Goal: Information Seeking & Learning: Learn about a topic

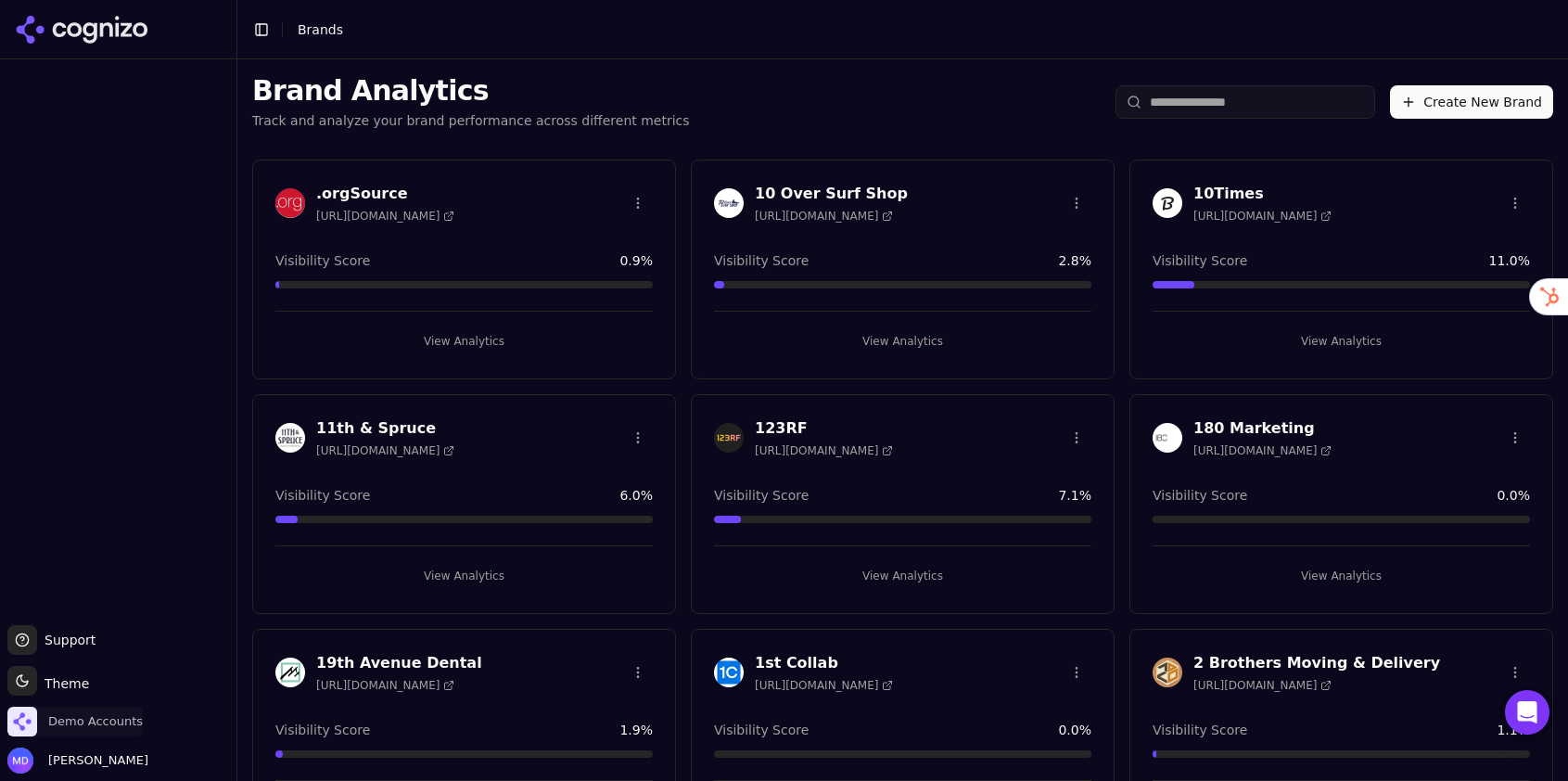
click at [82, 723] on span "Demo Accounts" at bounding box center [95, 722] width 95 height 17
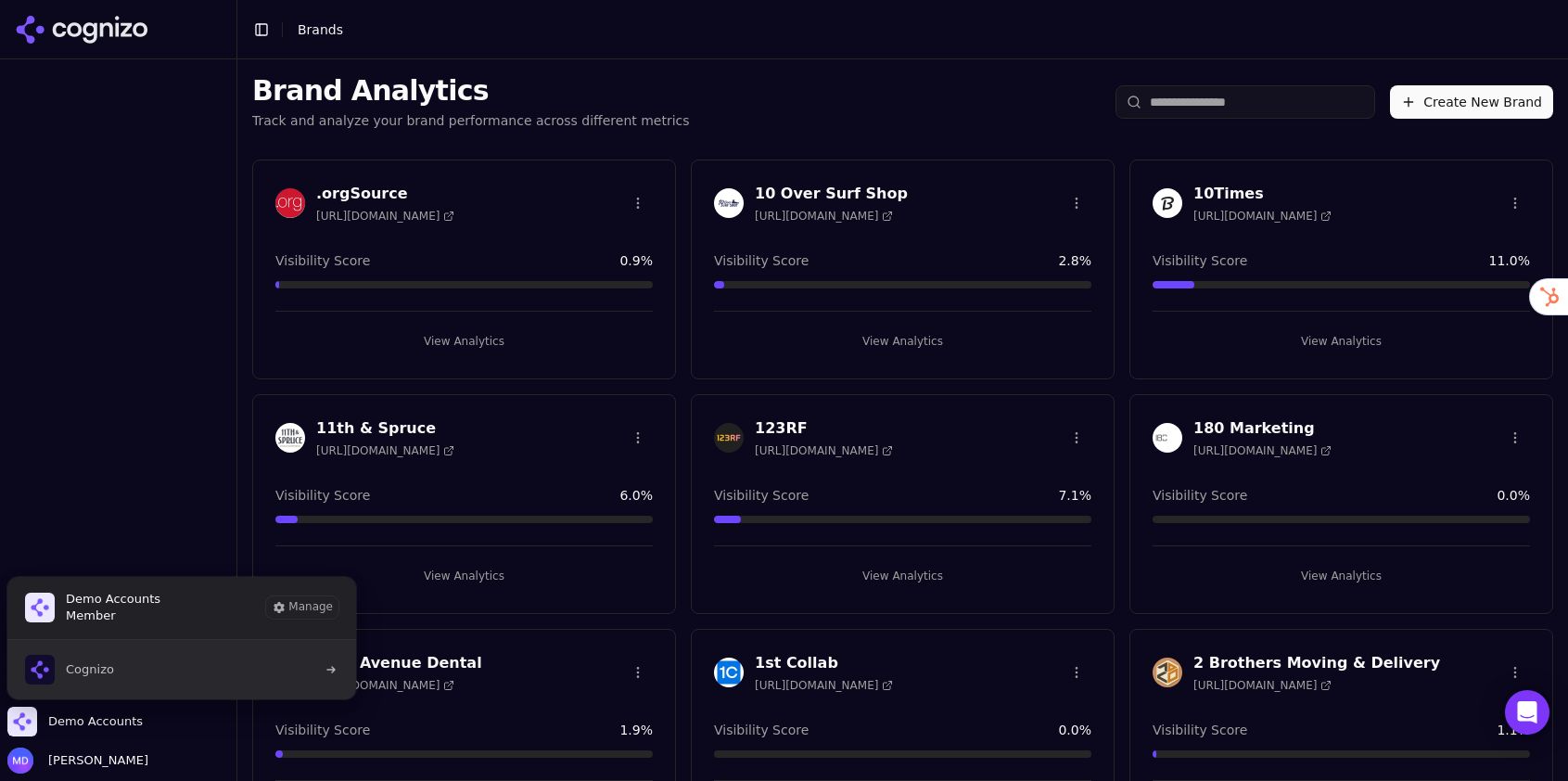
click at [119, 676] on button "Cognizo" at bounding box center [182, 669] width 351 height 59
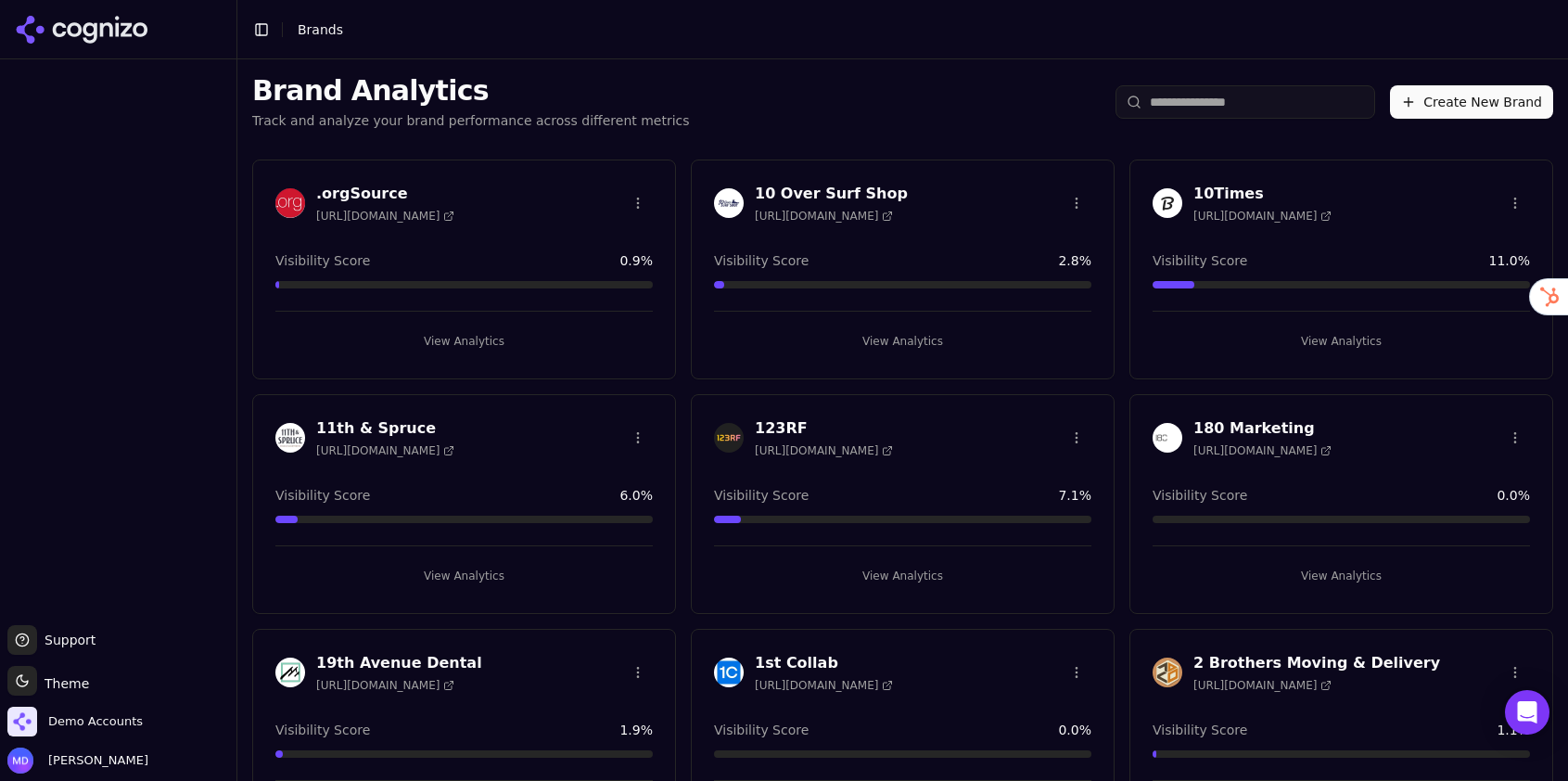
click at [1179, 112] on input "search" at bounding box center [1245, 102] width 260 height 34
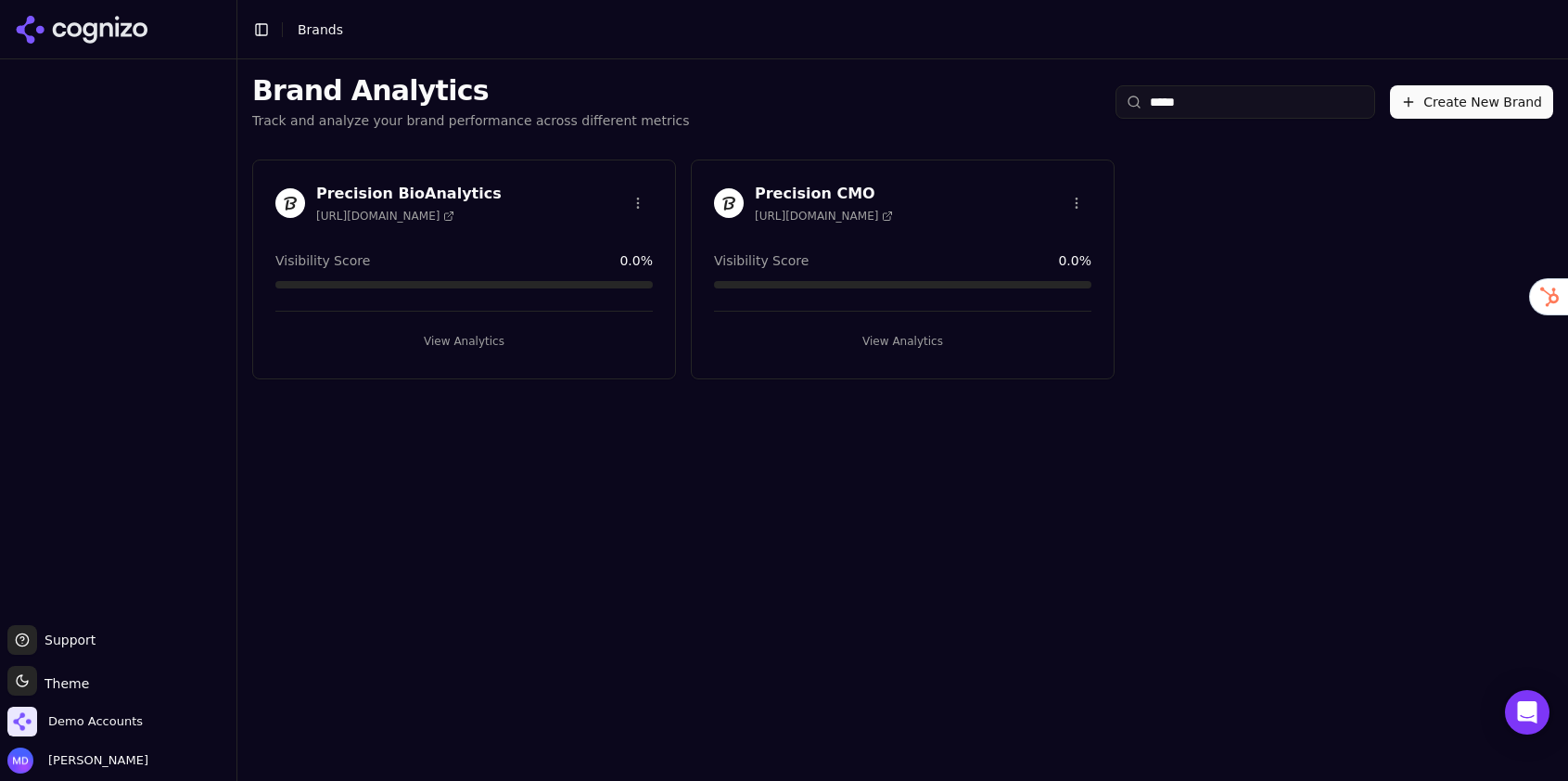
type input "*****"
click at [532, 338] on button "View Analytics" at bounding box center [464, 342] width 377 height 30
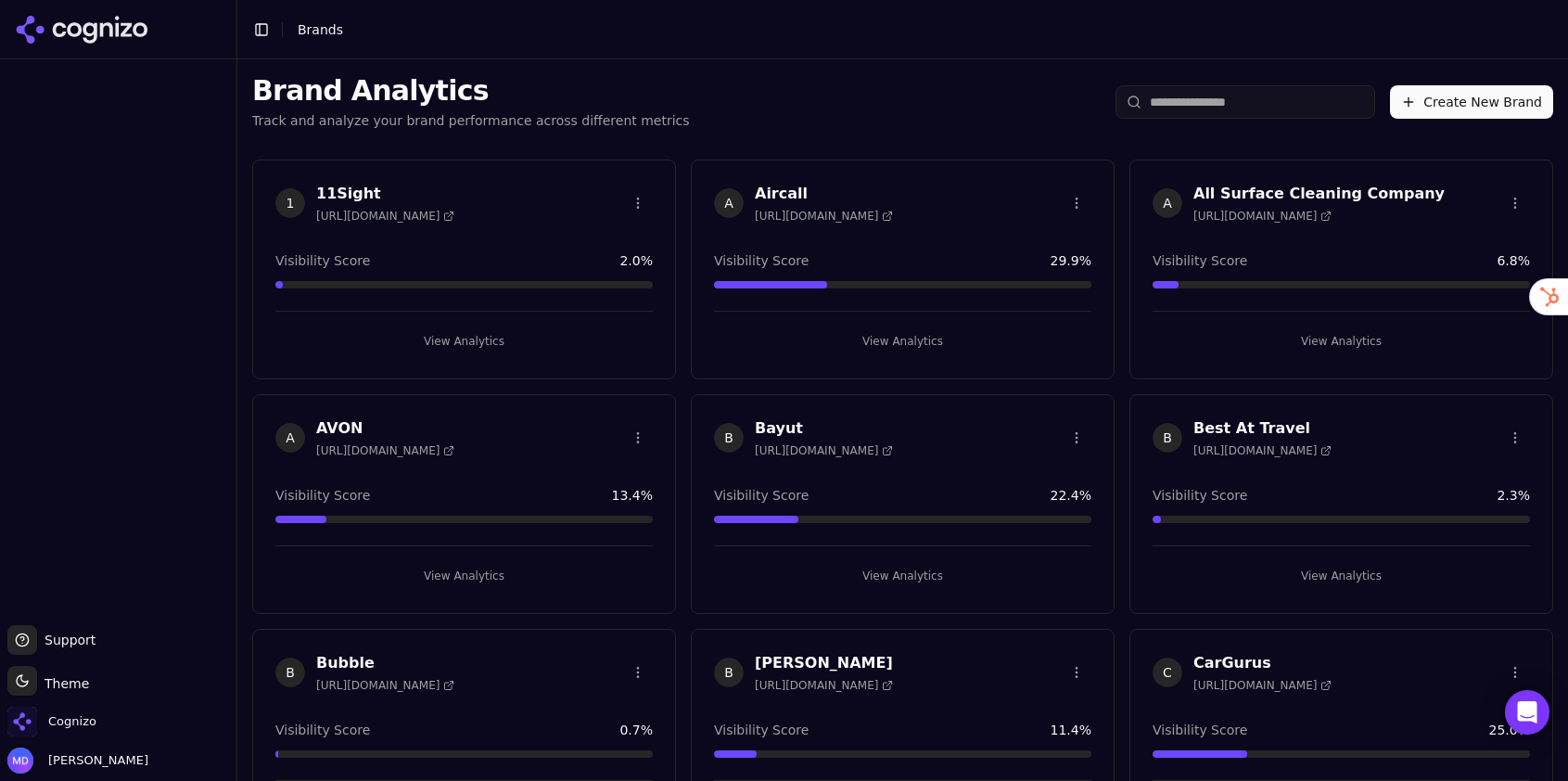
click at [1300, 107] on input "search" at bounding box center [1245, 102] width 260 height 34
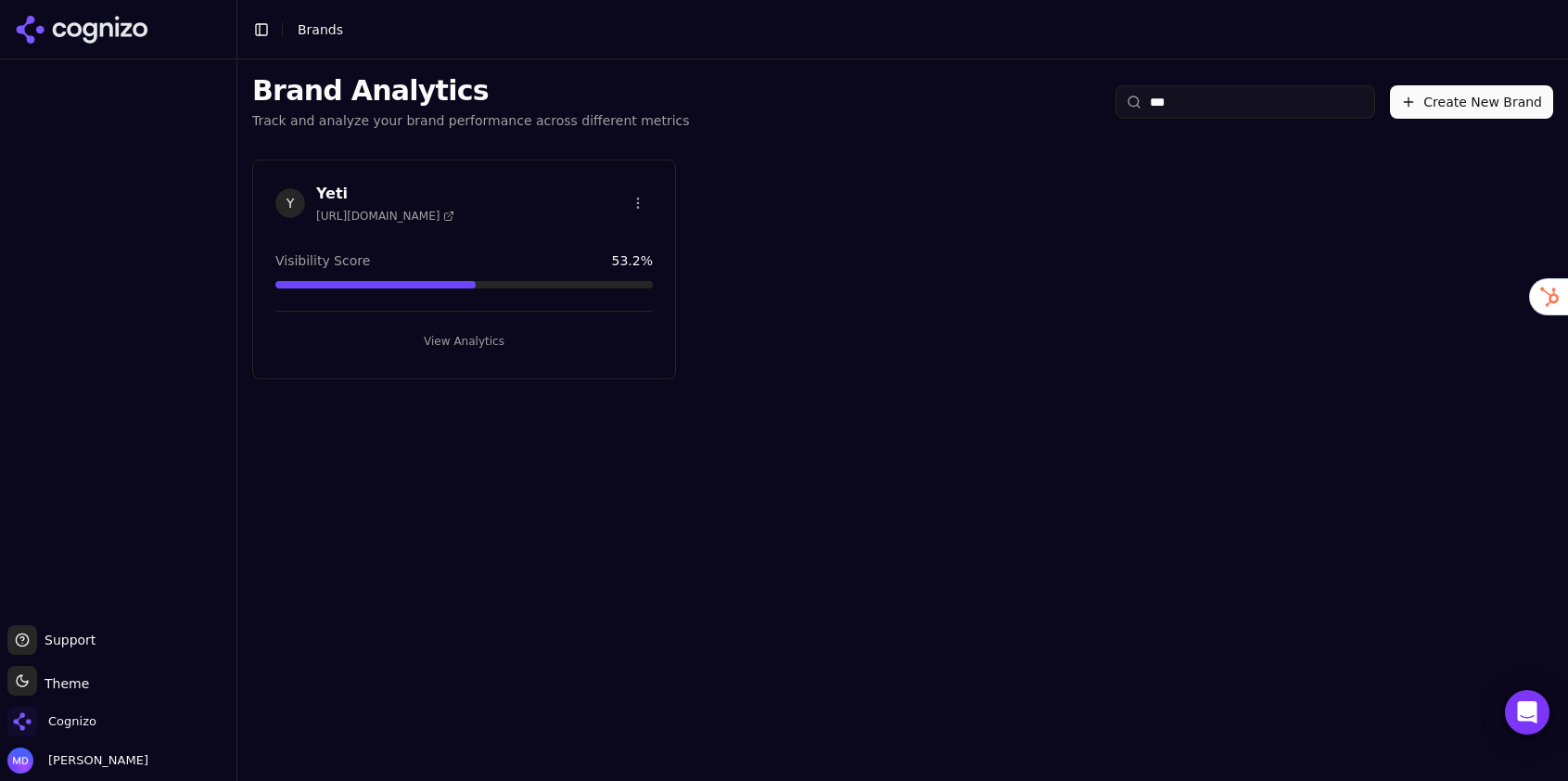
drag, startPoint x: 1263, startPoint y: 100, endPoint x: 997, endPoint y: 93, distance: 266.1
click at [997, 93] on div "Brand Analytics Track and analyze your brand performance across different metri…" at bounding box center [903, 101] width 1331 height 85
type input "***"
click at [624, 323] on div "View Analytics" at bounding box center [464, 333] width 377 height 45
click at [541, 345] on button "View Analytics" at bounding box center [464, 342] width 377 height 30
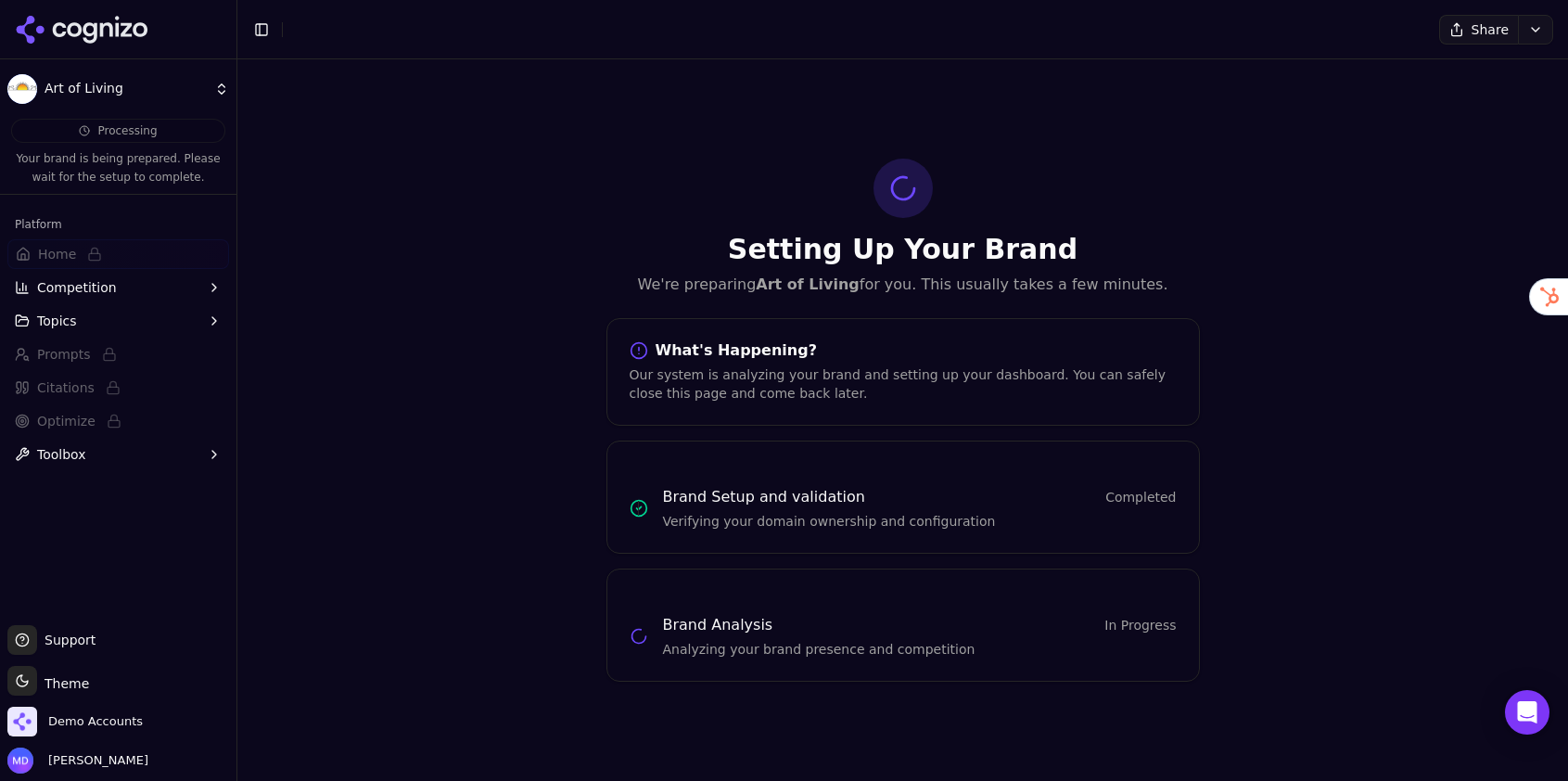
click at [721, 489] on h3 "Brand Setup and validation" at bounding box center [763, 498] width 202 height 23
click at [85, 296] on span "Competition" at bounding box center [77, 287] width 80 height 19
click at [62, 407] on span "Topics" at bounding box center [57, 410] width 39 height 19
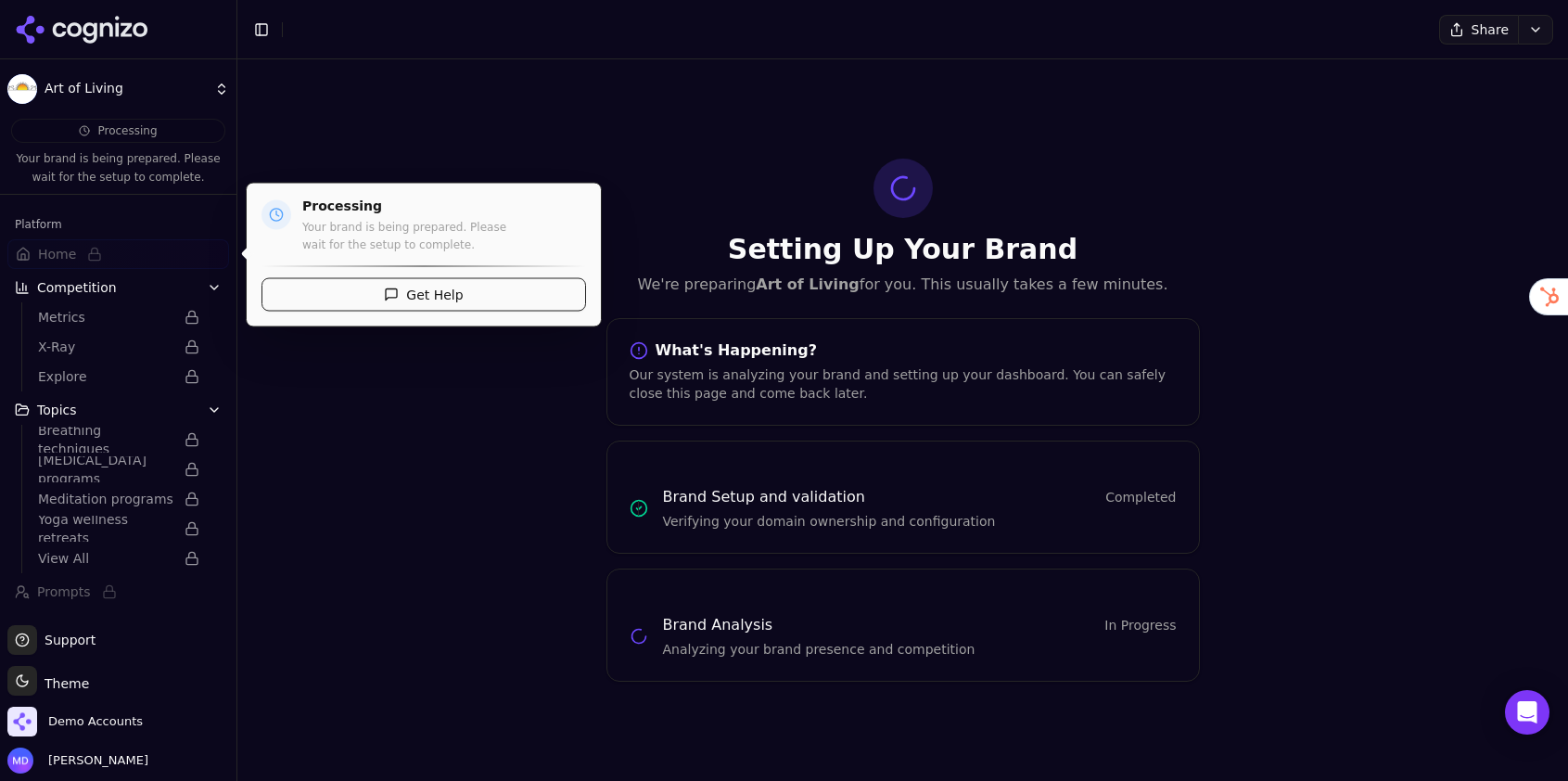
click at [111, 248] on span "Home" at bounding box center [118, 254] width 221 height 30
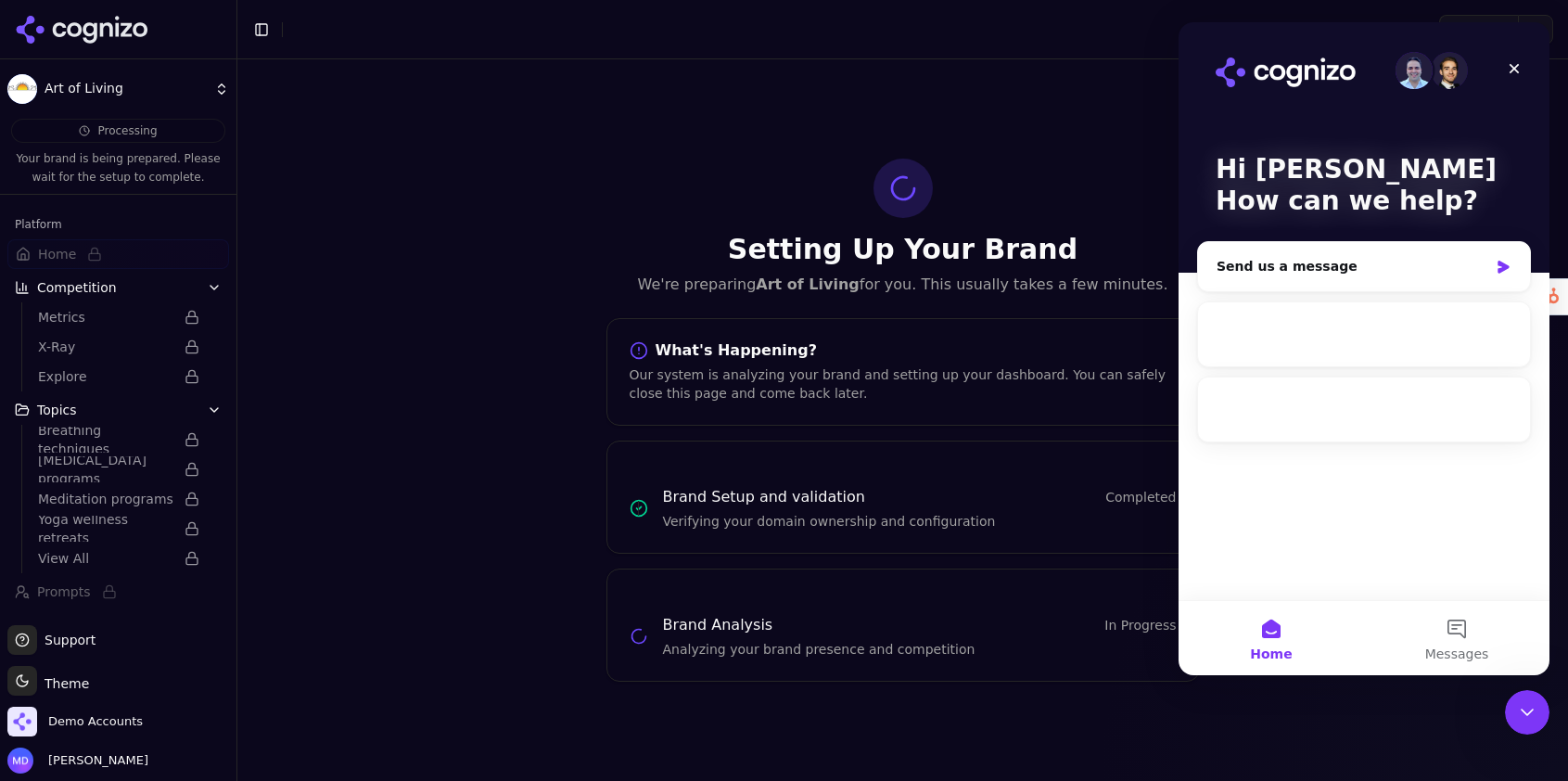
click at [107, 286] on span "Competition" at bounding box center [77, 287] width 80 height 19
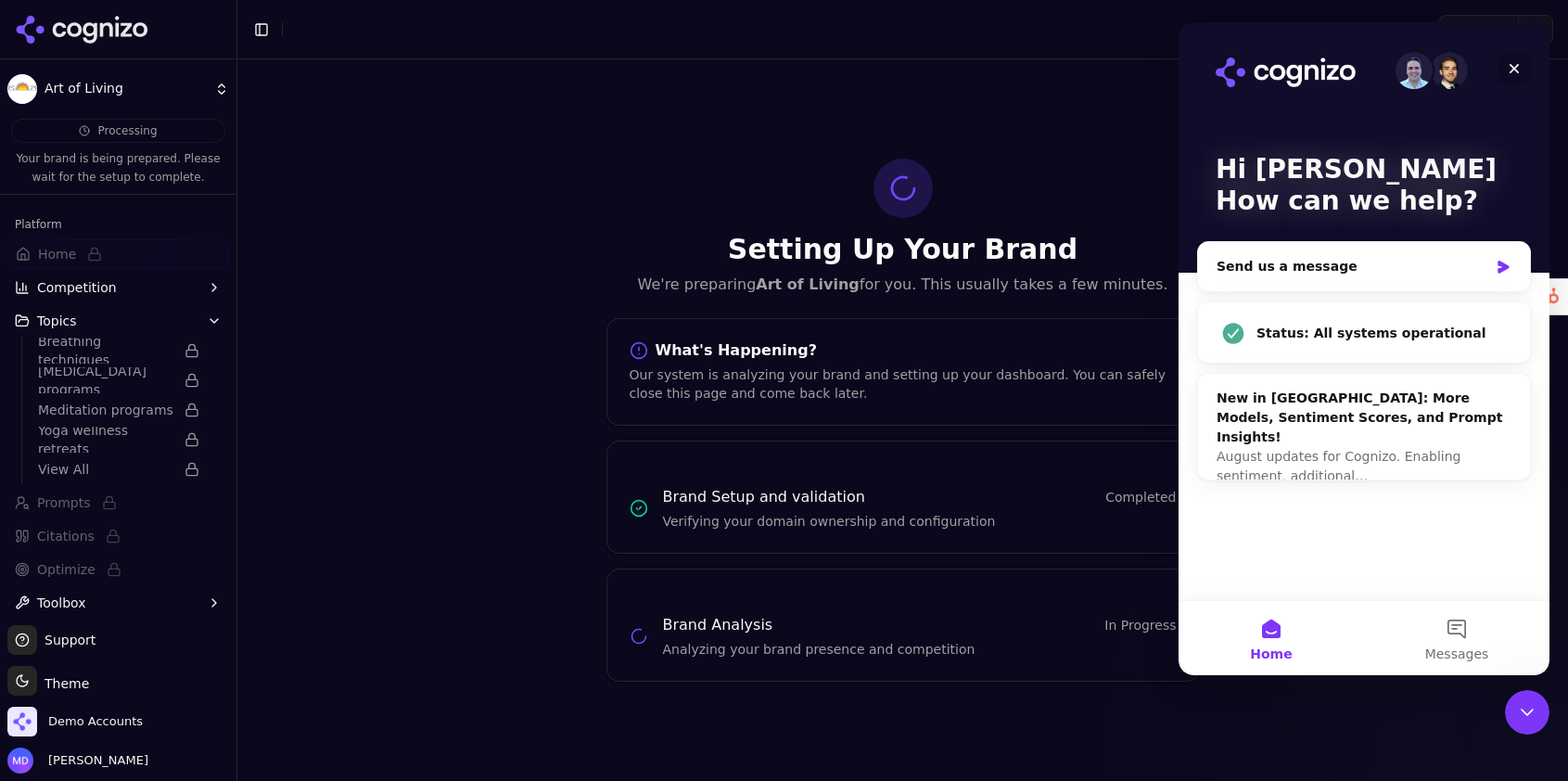
click at [1522, 70] on div "Close" at bounding box center [1515, 69] width 34 height 34
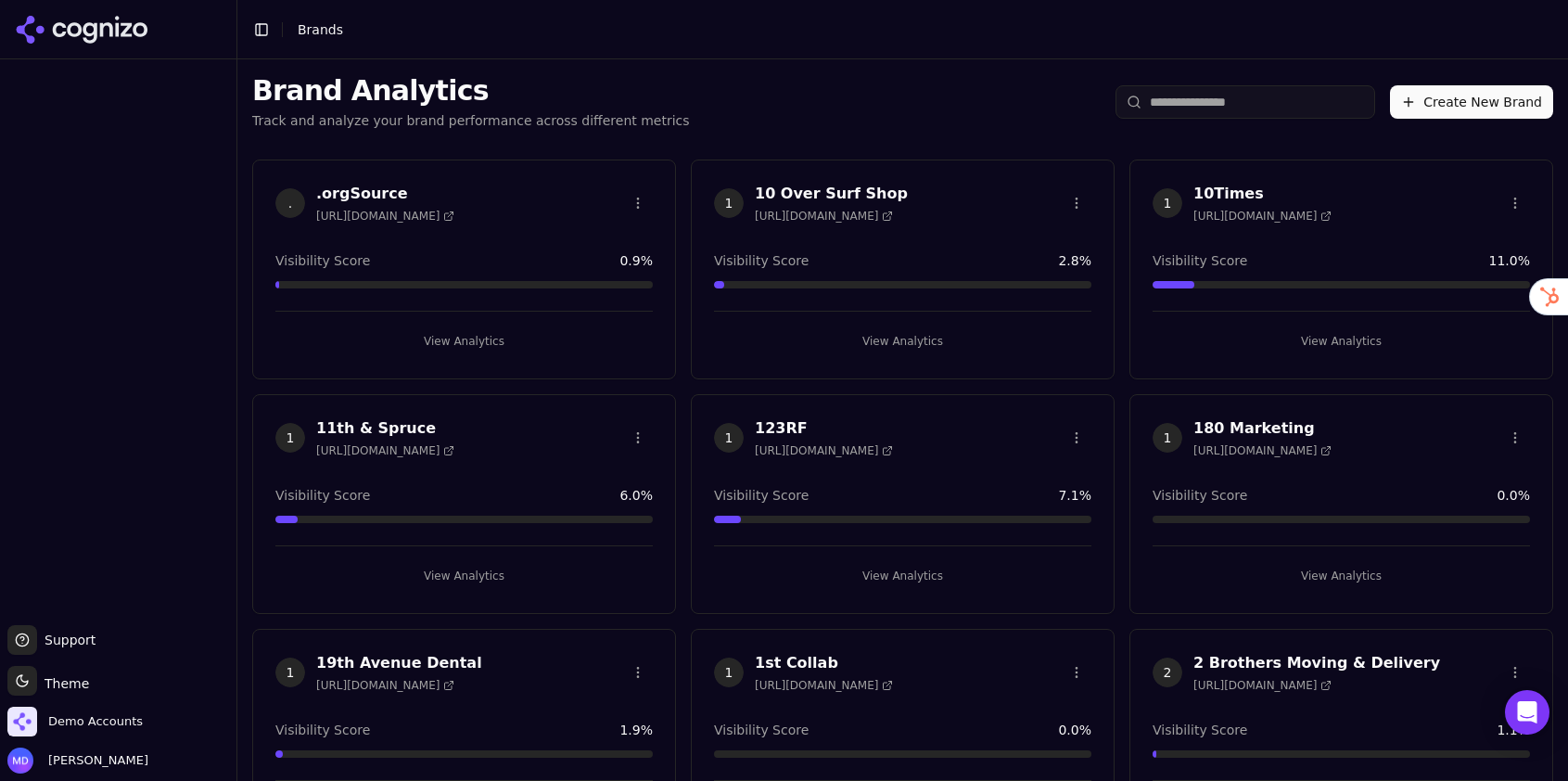
click at [1263, 96] on input "search" at bounding box center [1245, 102] width 260 height 34
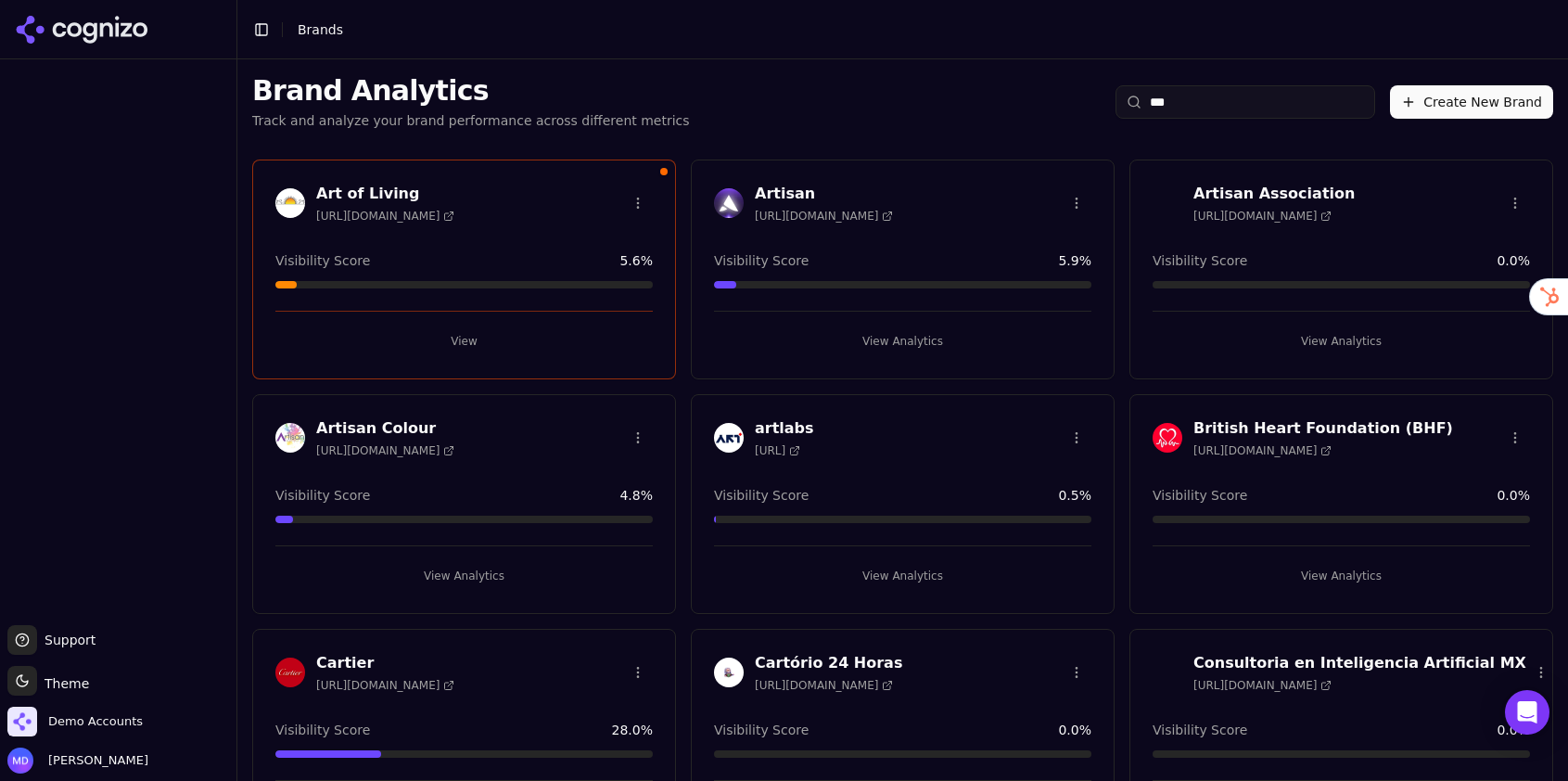
type input "***"
click at [639, 204] on html "Support Support Toggle theme Theme Demo Accounts Melissa Dowd Toggle Sidebar Br…" at bounding box center [784, 390] width 1568 height 781
click at [488, 345] on button "View" at bounding box center [464, 342] width 377 height 30
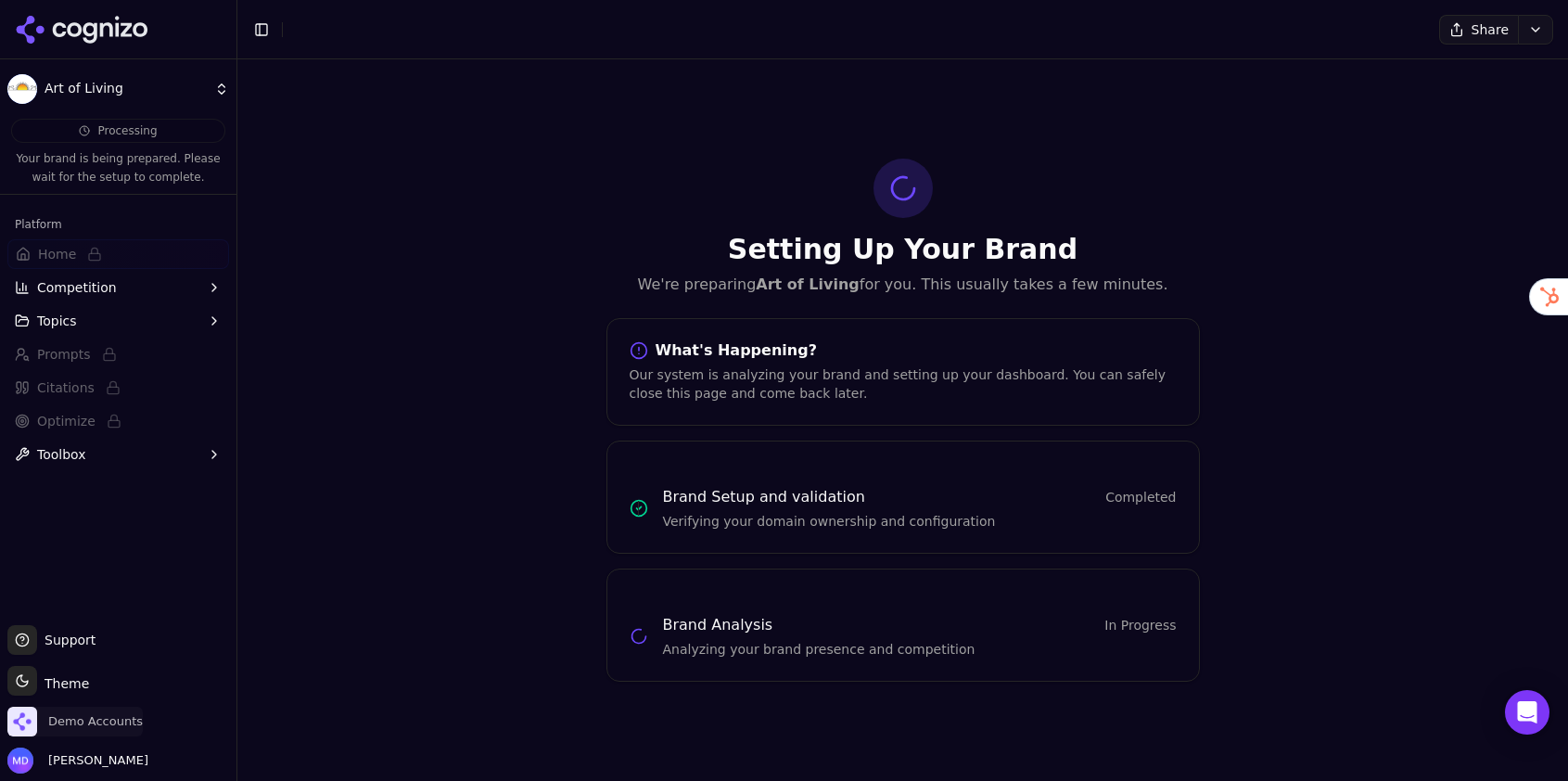
click at [78, 717] on span "Demo Accounts" at bounding box center [95, 722] width 95 height 17
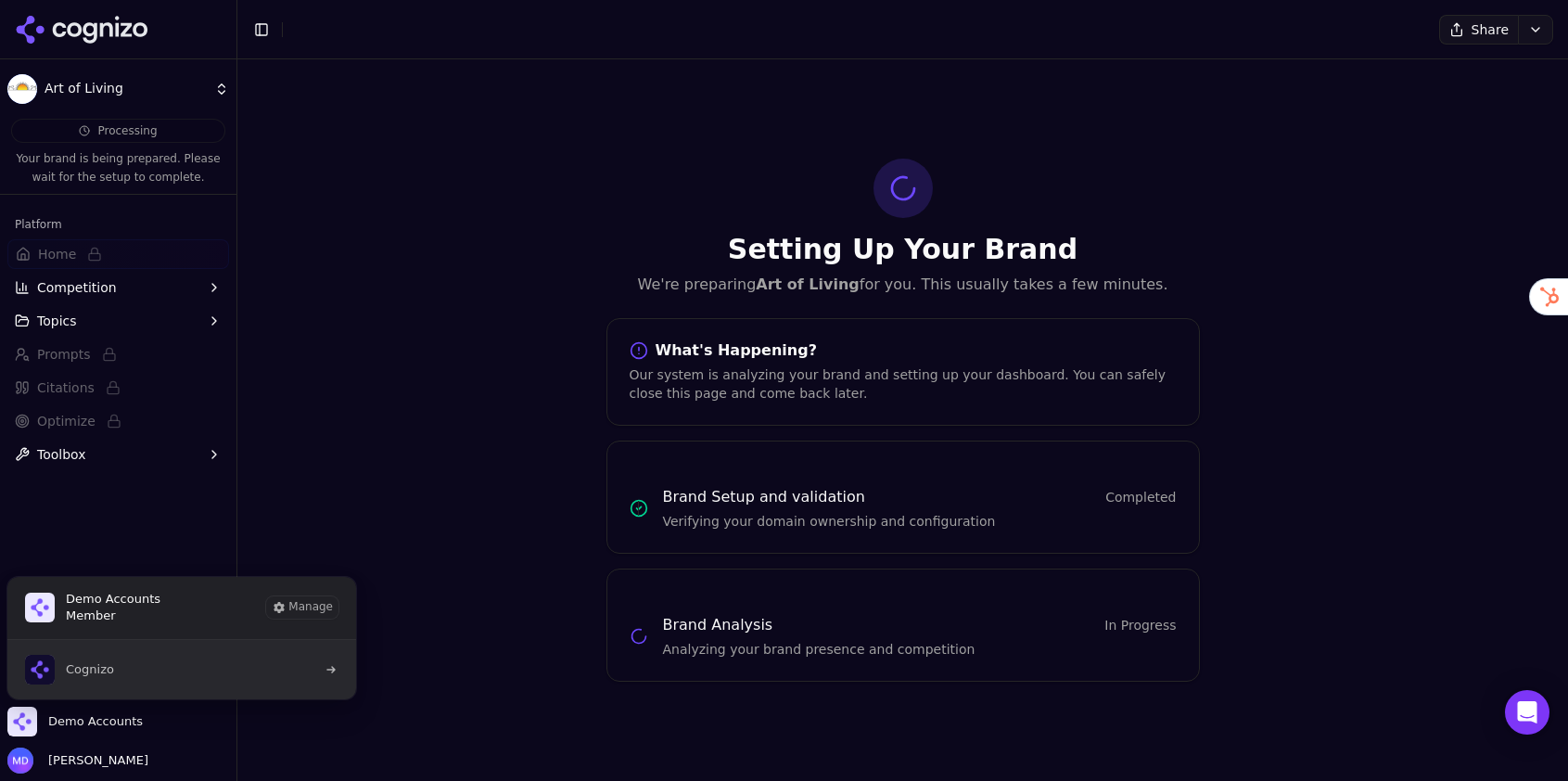
click at [113, 675] on span "Cognizo" at bounding box center [89, 670] width 48 height 17
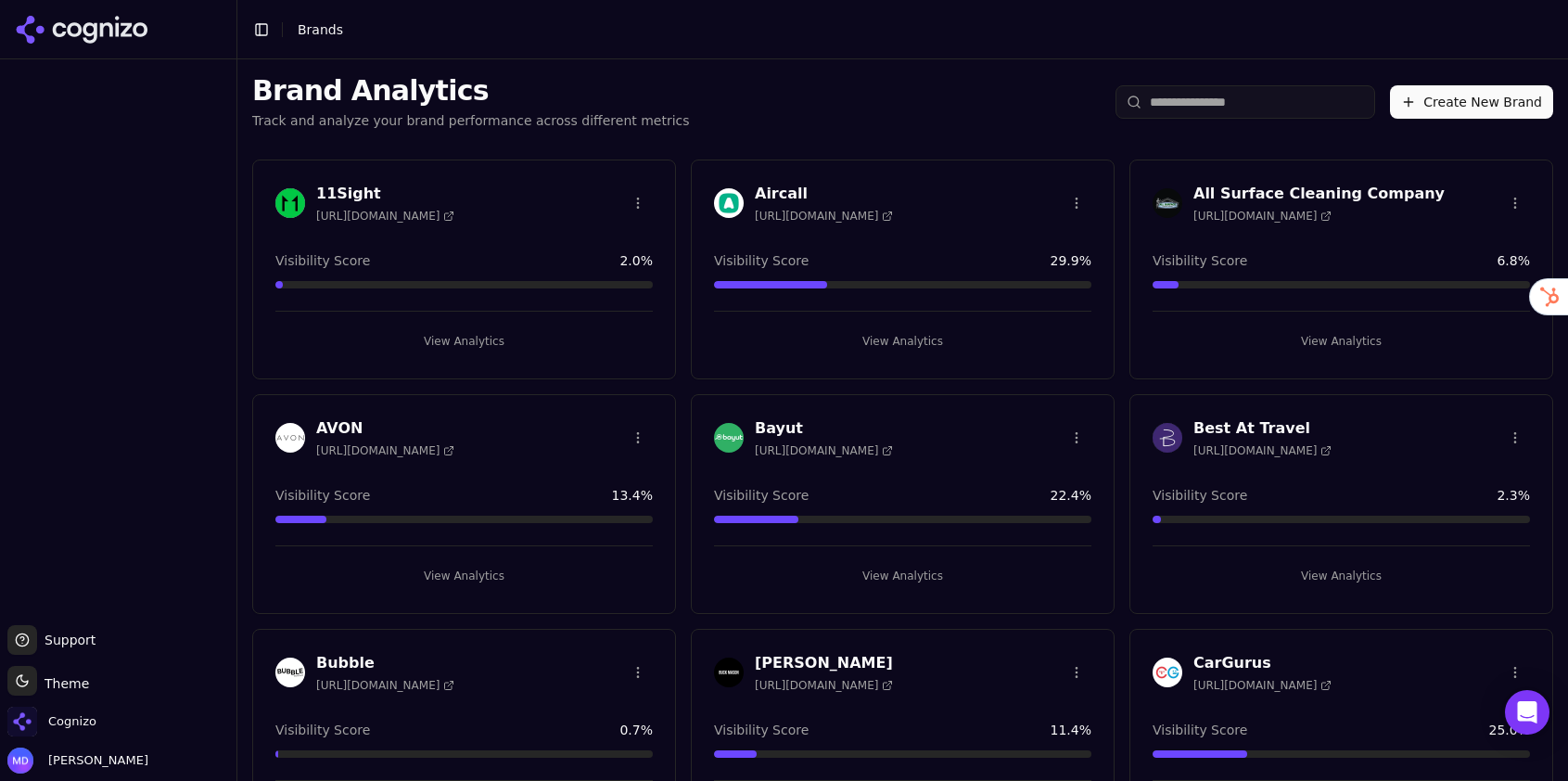
click at [105, 715] on div "Cognizo" at bounding box center [118, 726] width 221 height 38
click at [92, 724] on span "Cognizo" at bounding box center [71, 722] width 48 height 17
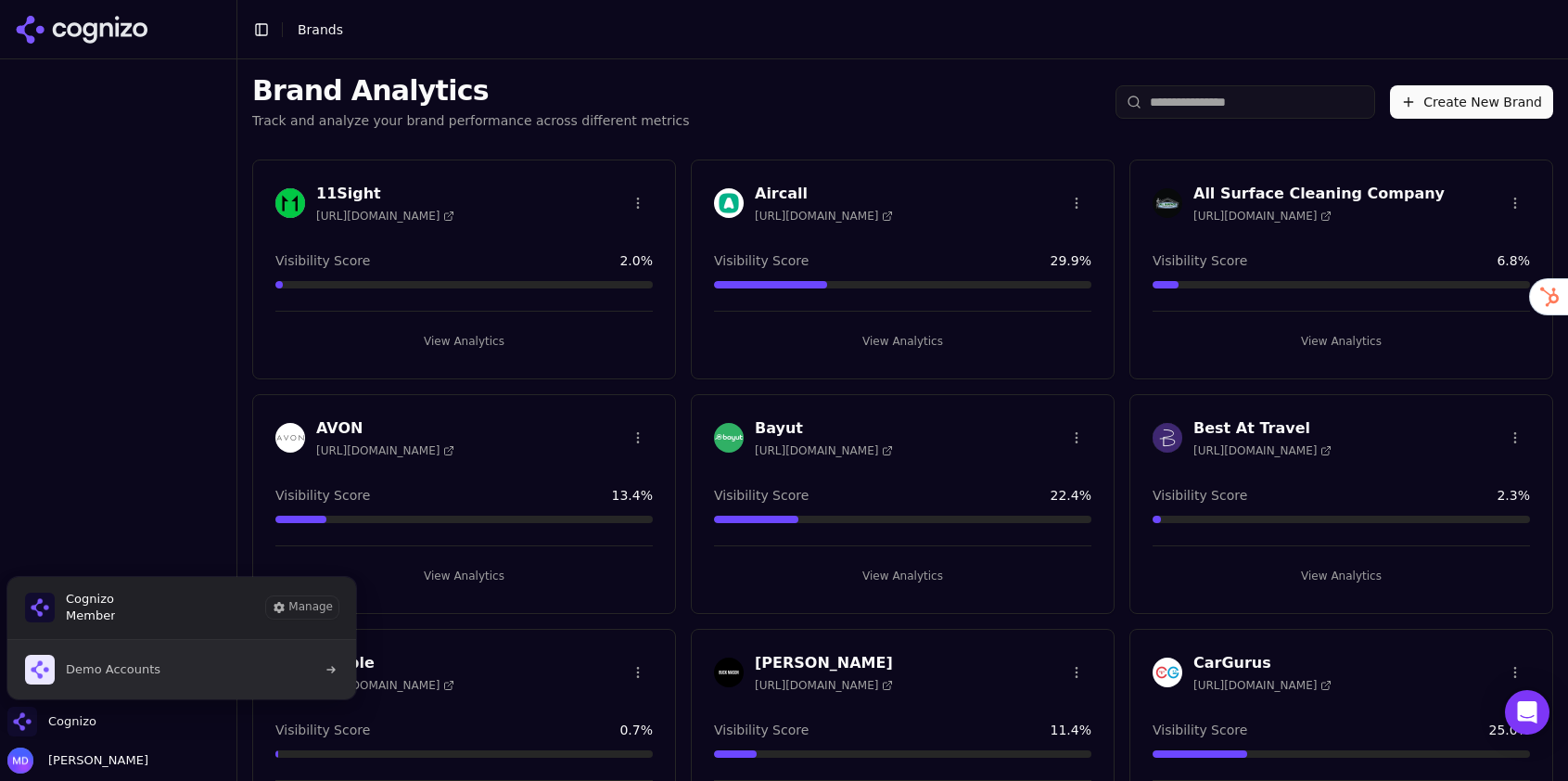
click at [127, 668] on span "Demo Accounts" at bounding box center [113, 670] width 95 height 17
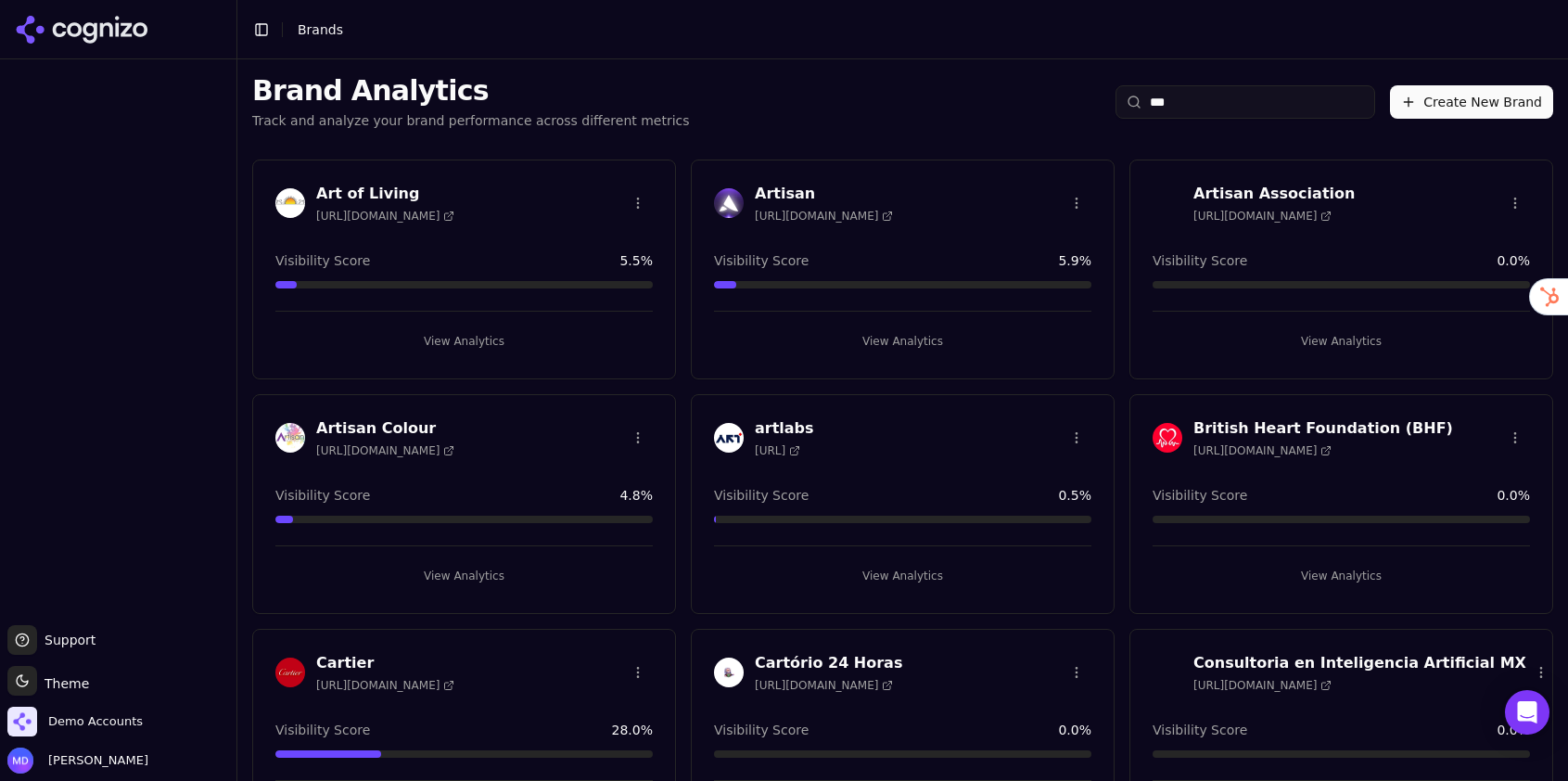
type input "***"
click at [480, 335] on button "View Analytics" at bounding box center [464, 342] width 377 height 30
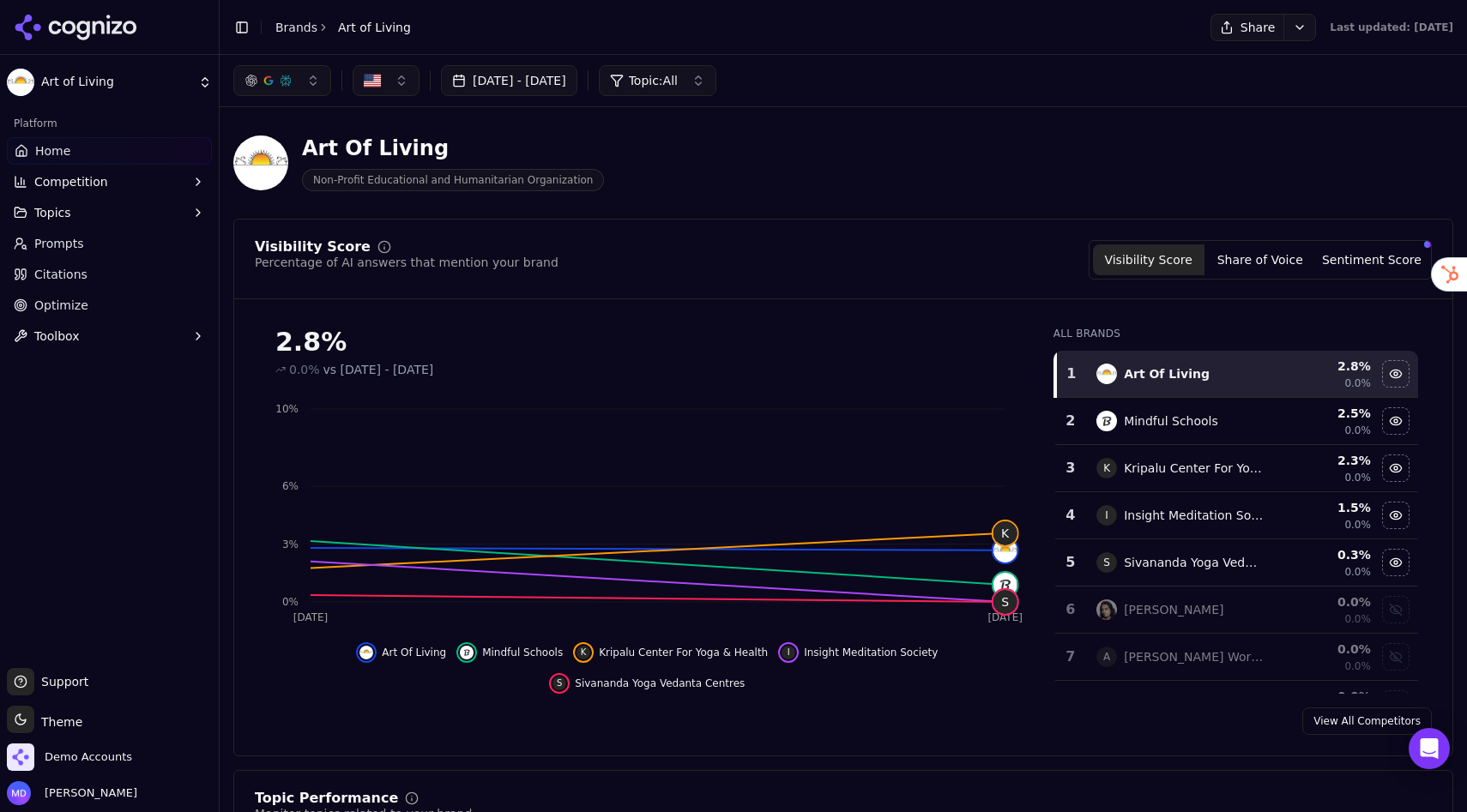
click at [1338, 265] on button "Sentiment Score" at bounding box center [1372, 260] width 111 height 31
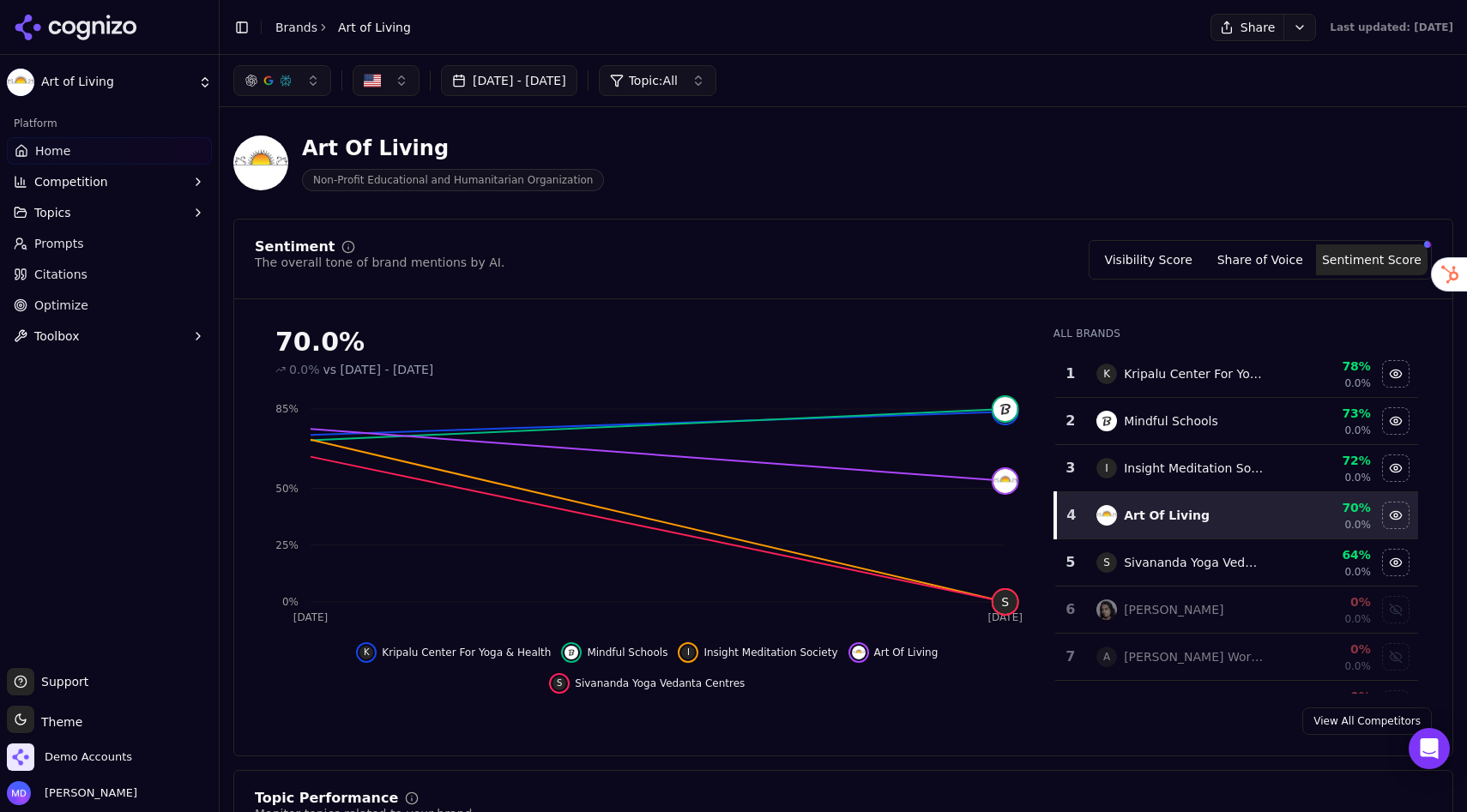
click at [1161, 268] on button "Visibility Score" at bounding box center [1148, 260] width 111 height 31
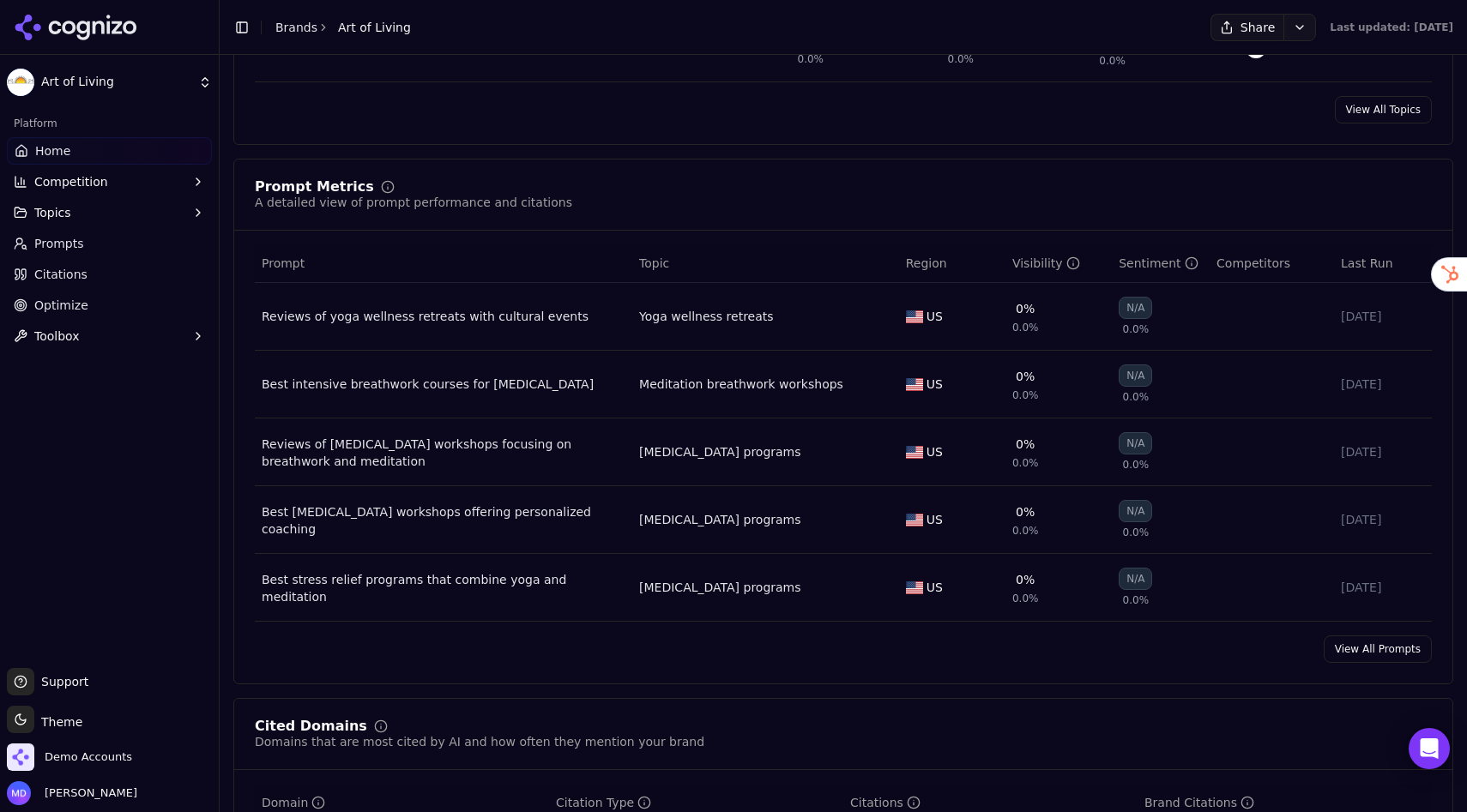
scroll to position [1149, 0]
click at [1346, 656] on link "View All Prompts" at bounding box center [1378, 650] width 109 height 28
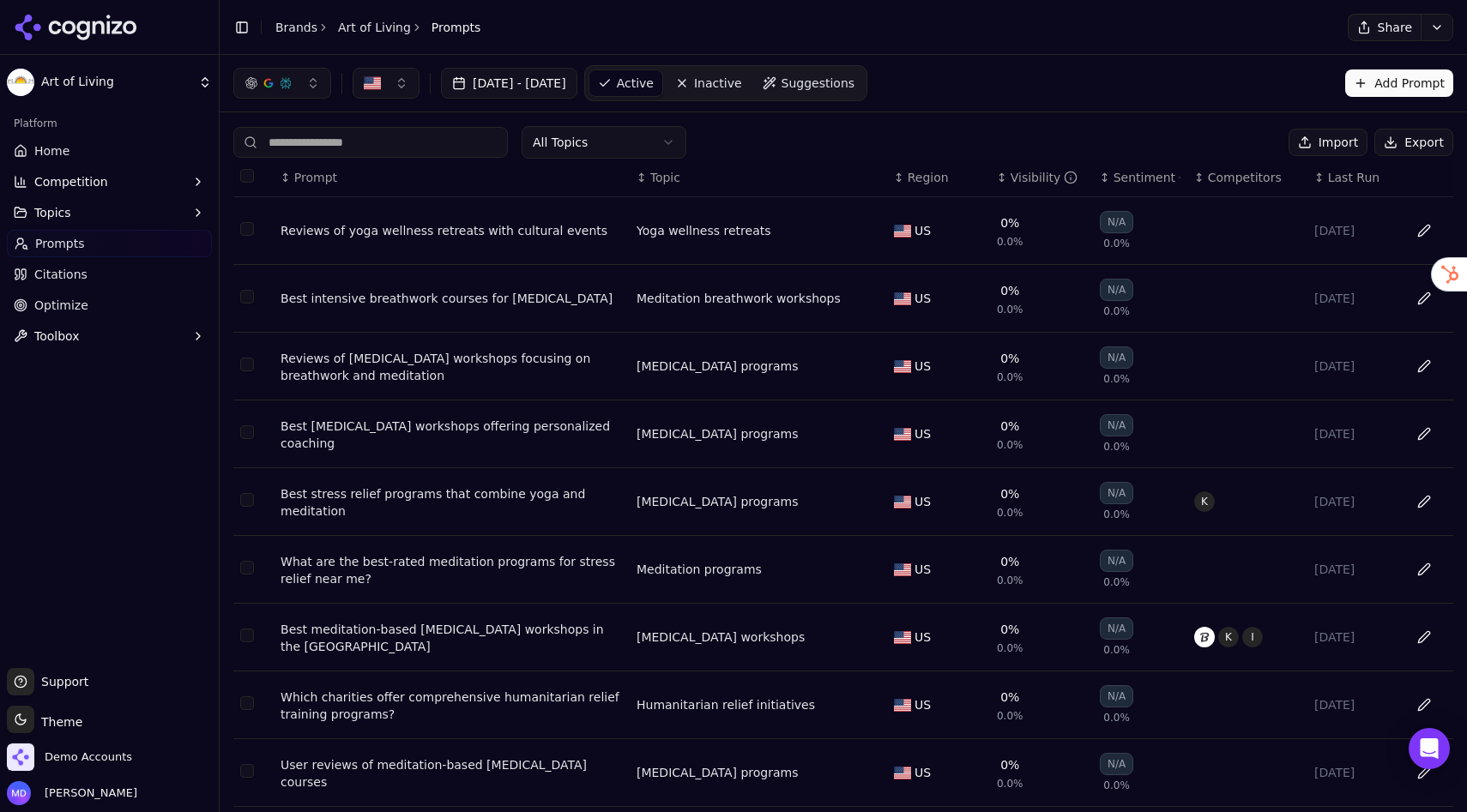
click at [1025, 180] on div "Visibility" at bounding box center [1044, 178] width 68 height 17
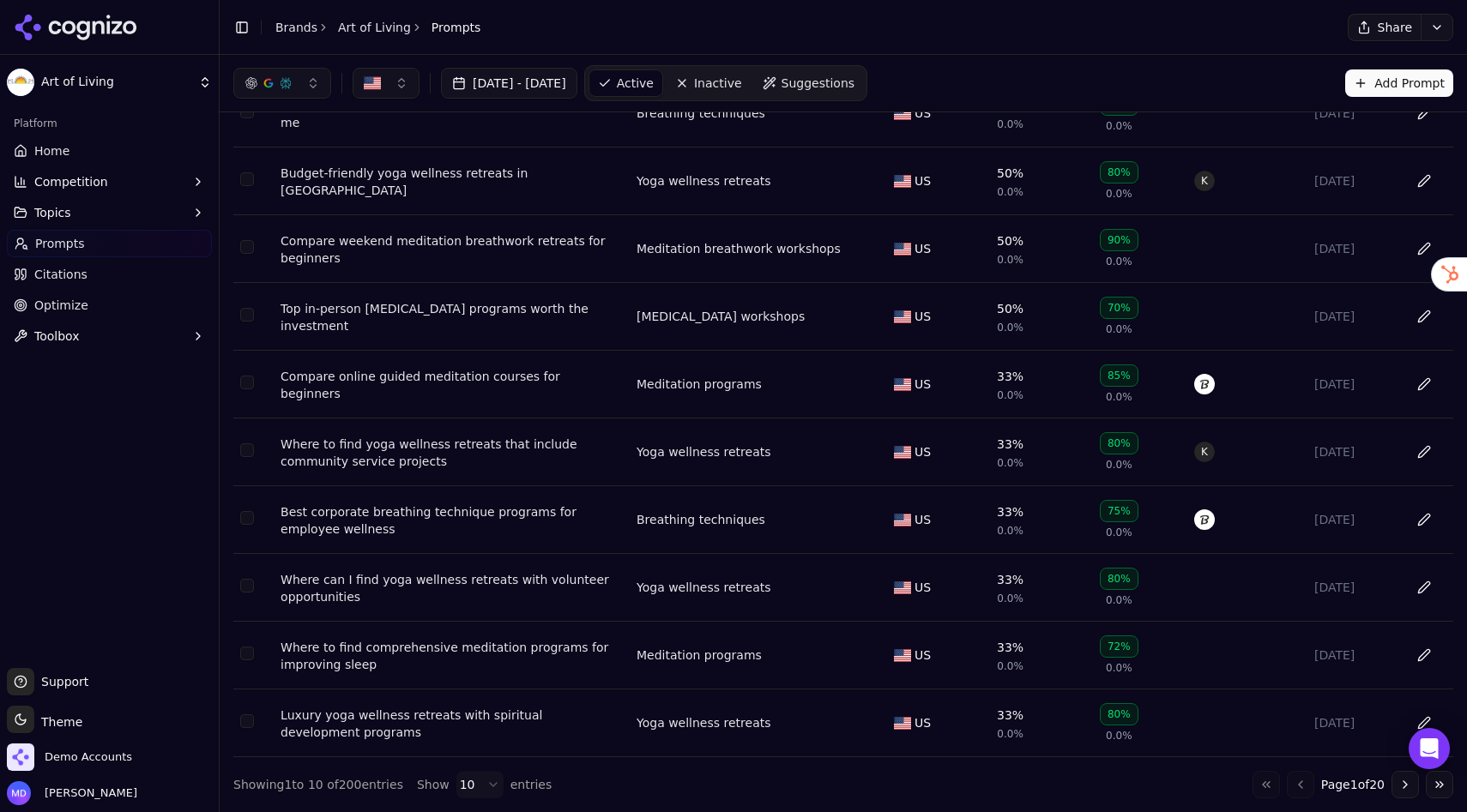
scroll to position [96, 0]
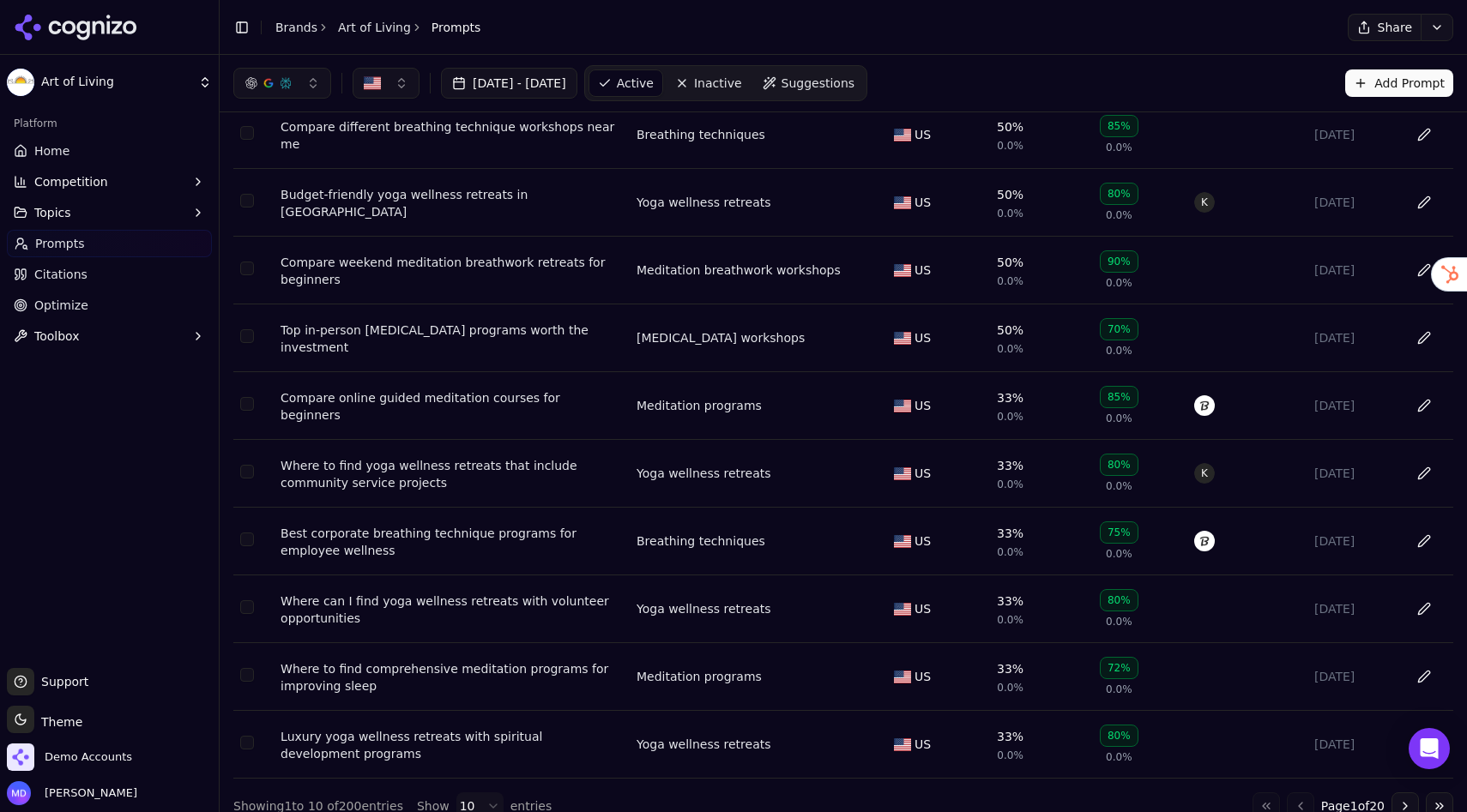
click at [391, 267] on div "Compare weekend meditation breathwork retreats for beginners" at bounding box center [451, 271] width 342 height 35
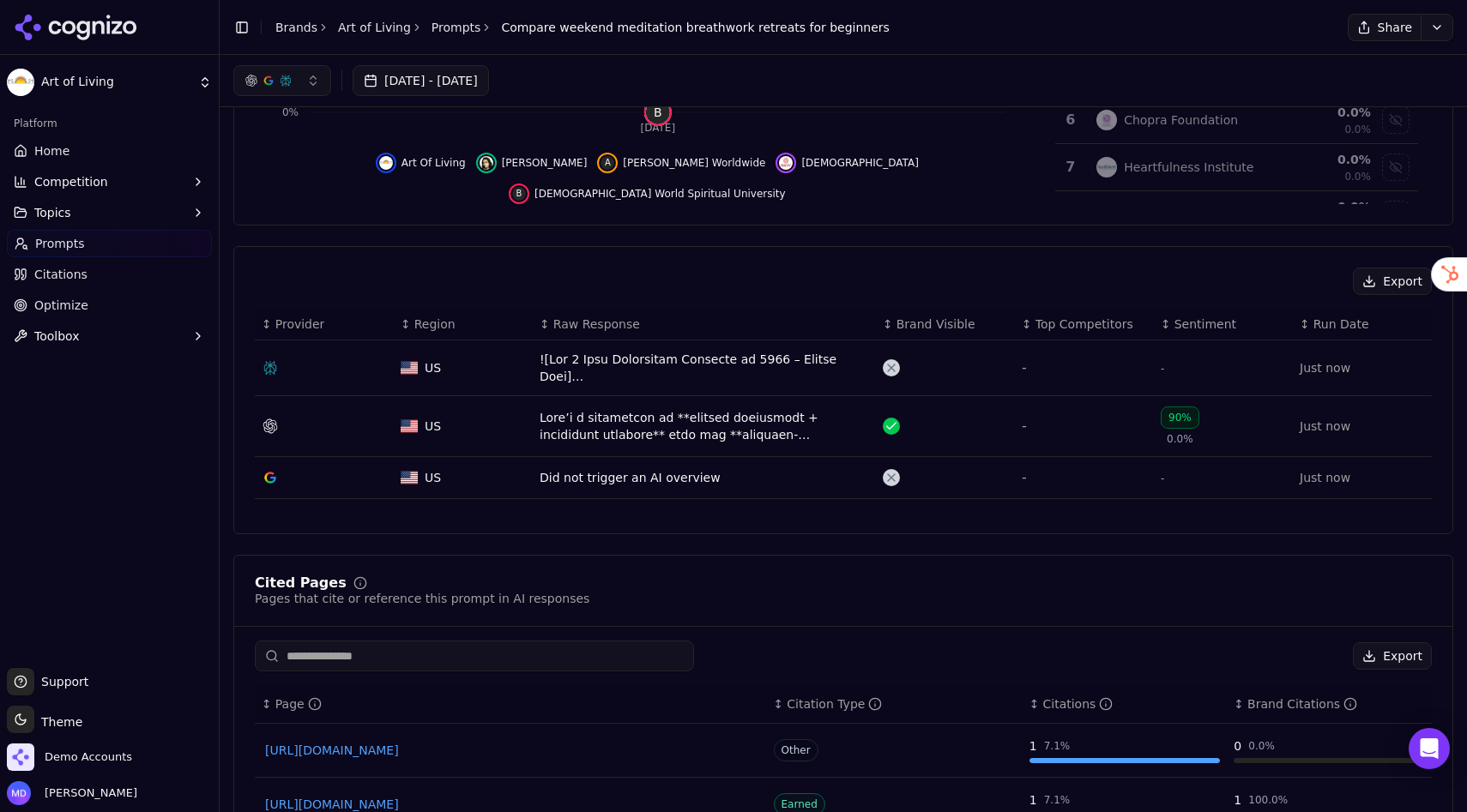
scroll to position [384, 0]
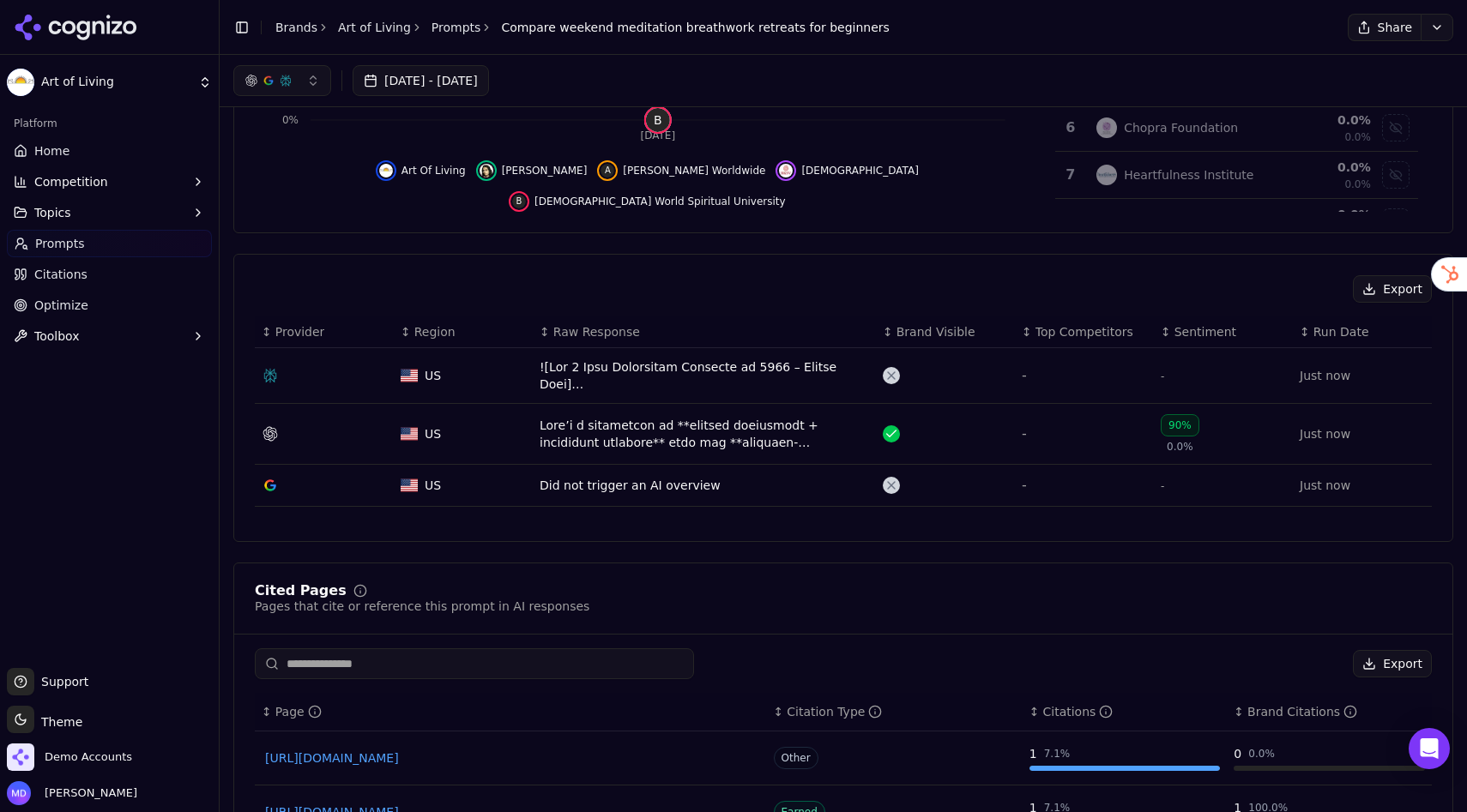
click at [109, 152] on link "Home" at bounding box center [109, 151] width 205 height 28
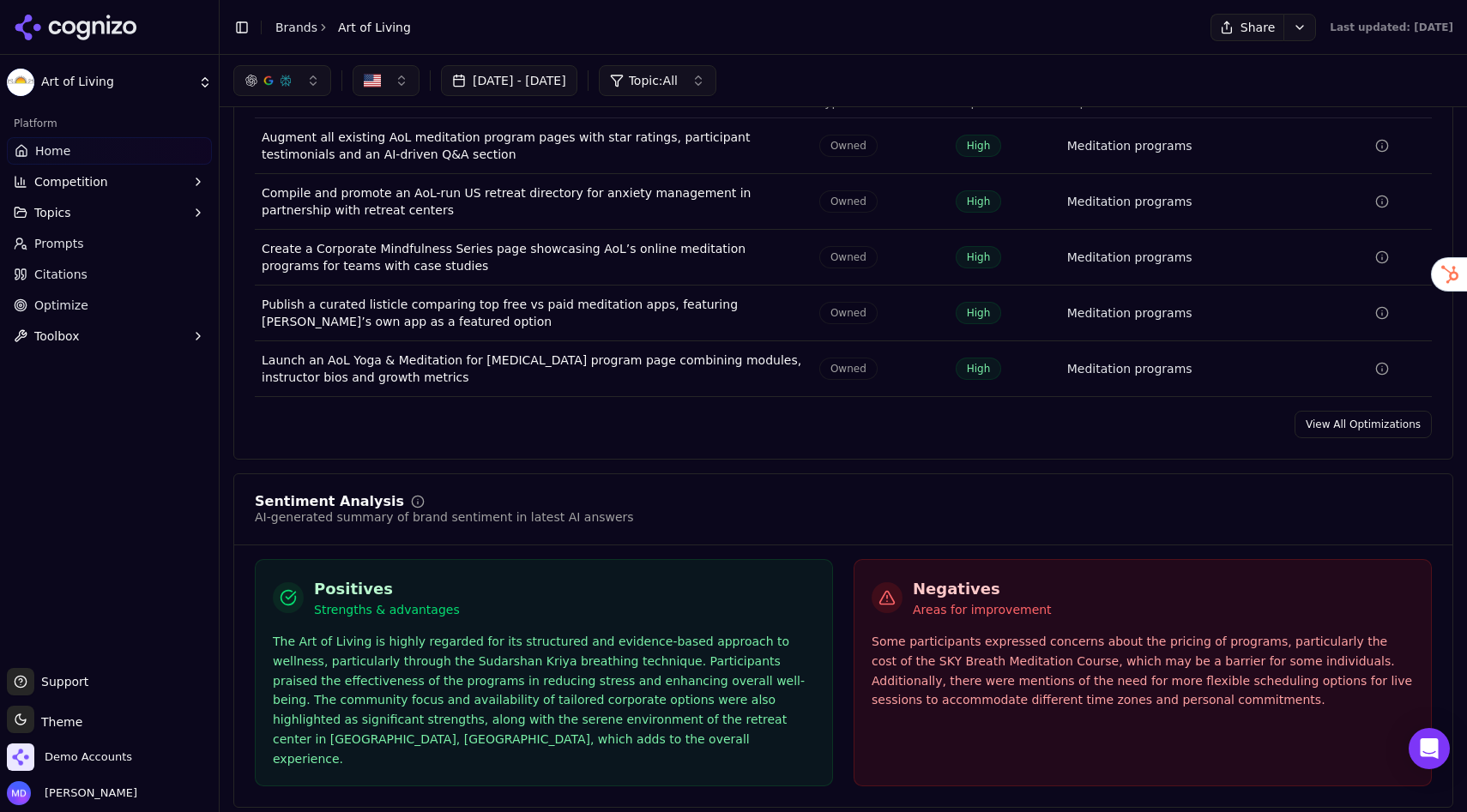
scroll to position [2646, 0]
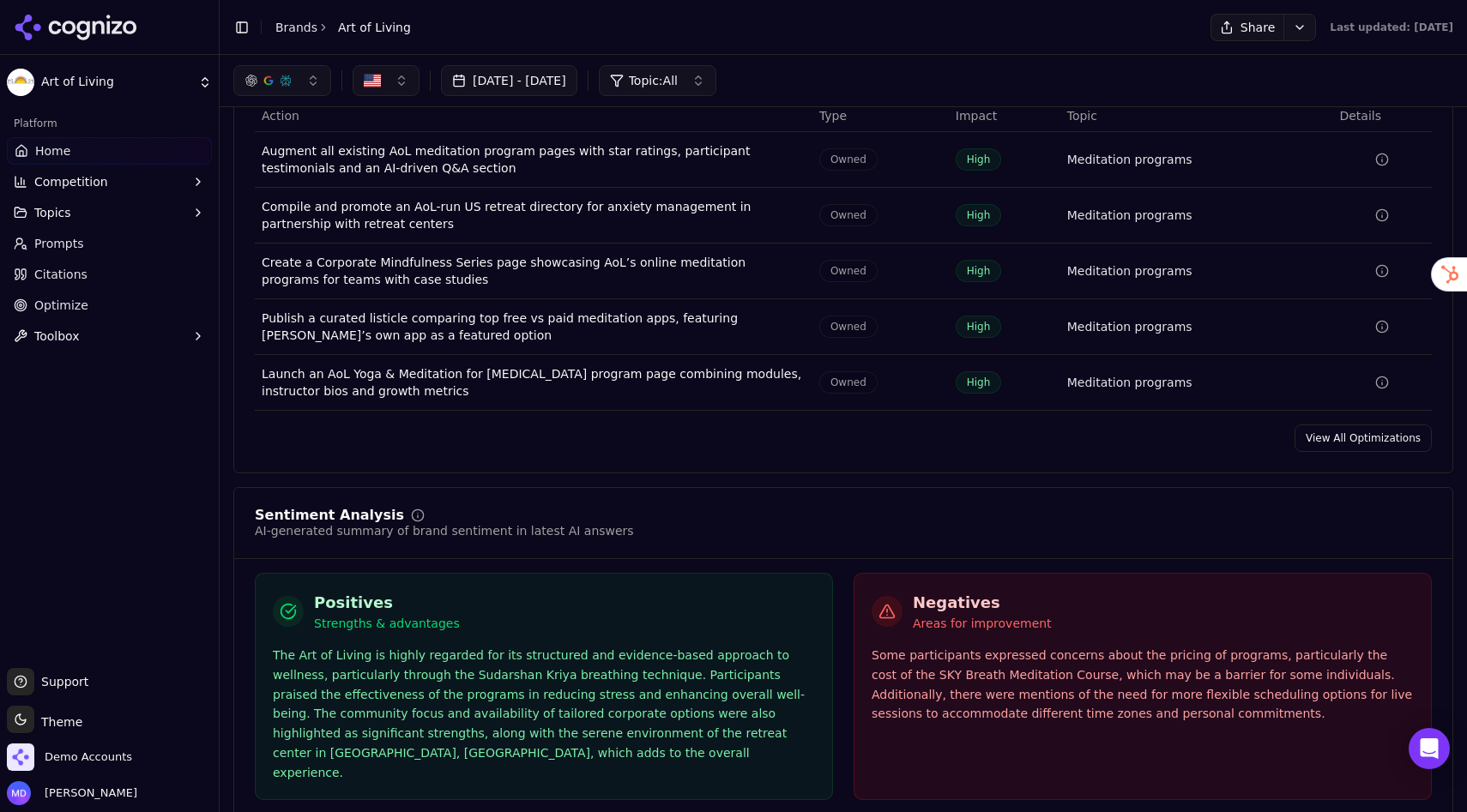
click at [58, 239] on span "Prompts" at bounding box center [59, 244] width 49 height 17
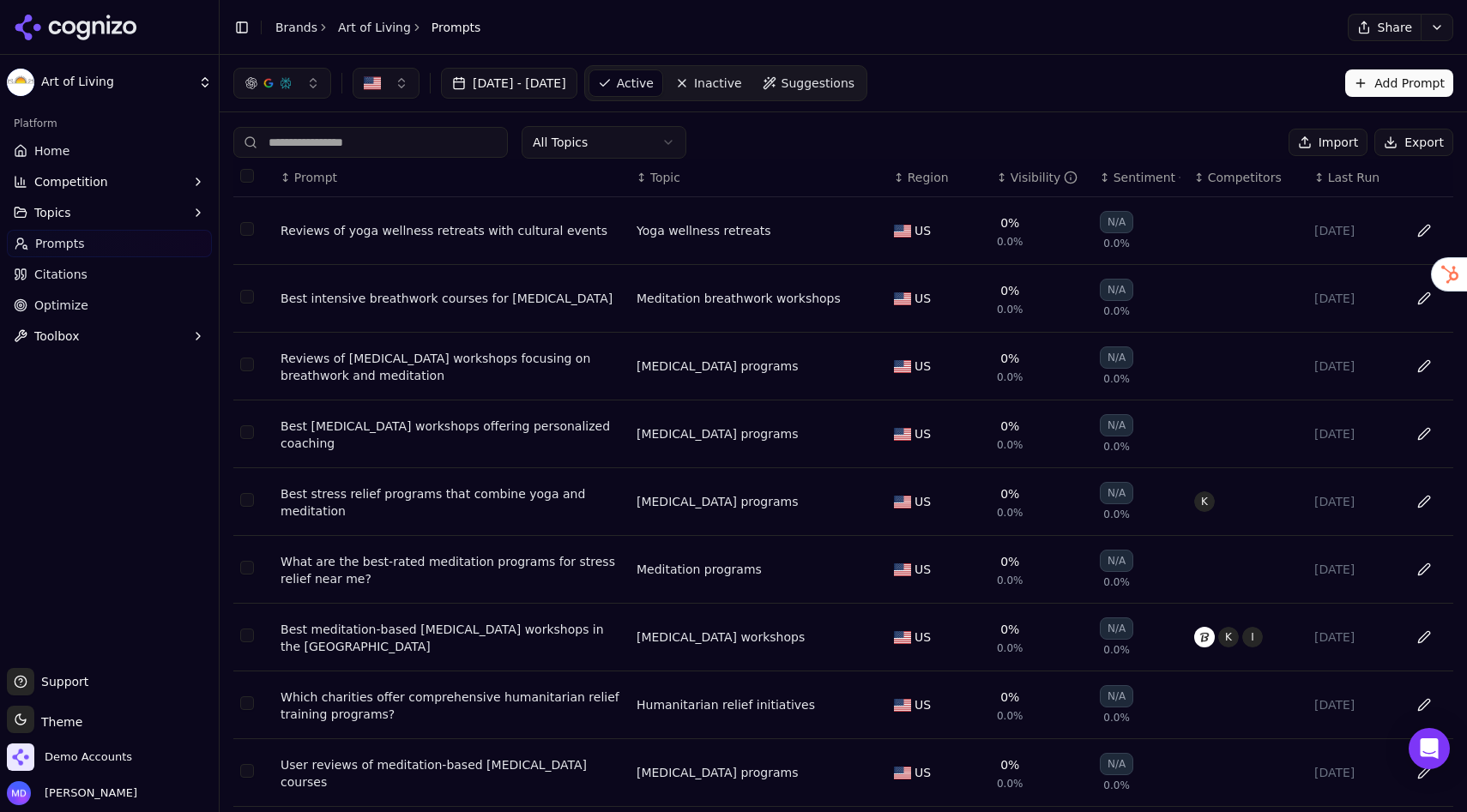
click at [300, 83] on button "button" at bounding box center [282, 83] width 98 height 31
click at [451, 128] on input at bounding box center [371, 142] width 274 height 31
click at [448, 118] on div "All Topics Import Export ↕ Prompt ↕ Topic ↕ Region ↕ Visibility ↕ Sentiment ↕ C…" at bounding box center [843, 521] width 1247 height 817
click at [516, 86] on button "[DATE] - [DATE]" at bounding box center [509, 83] width 136 height 31
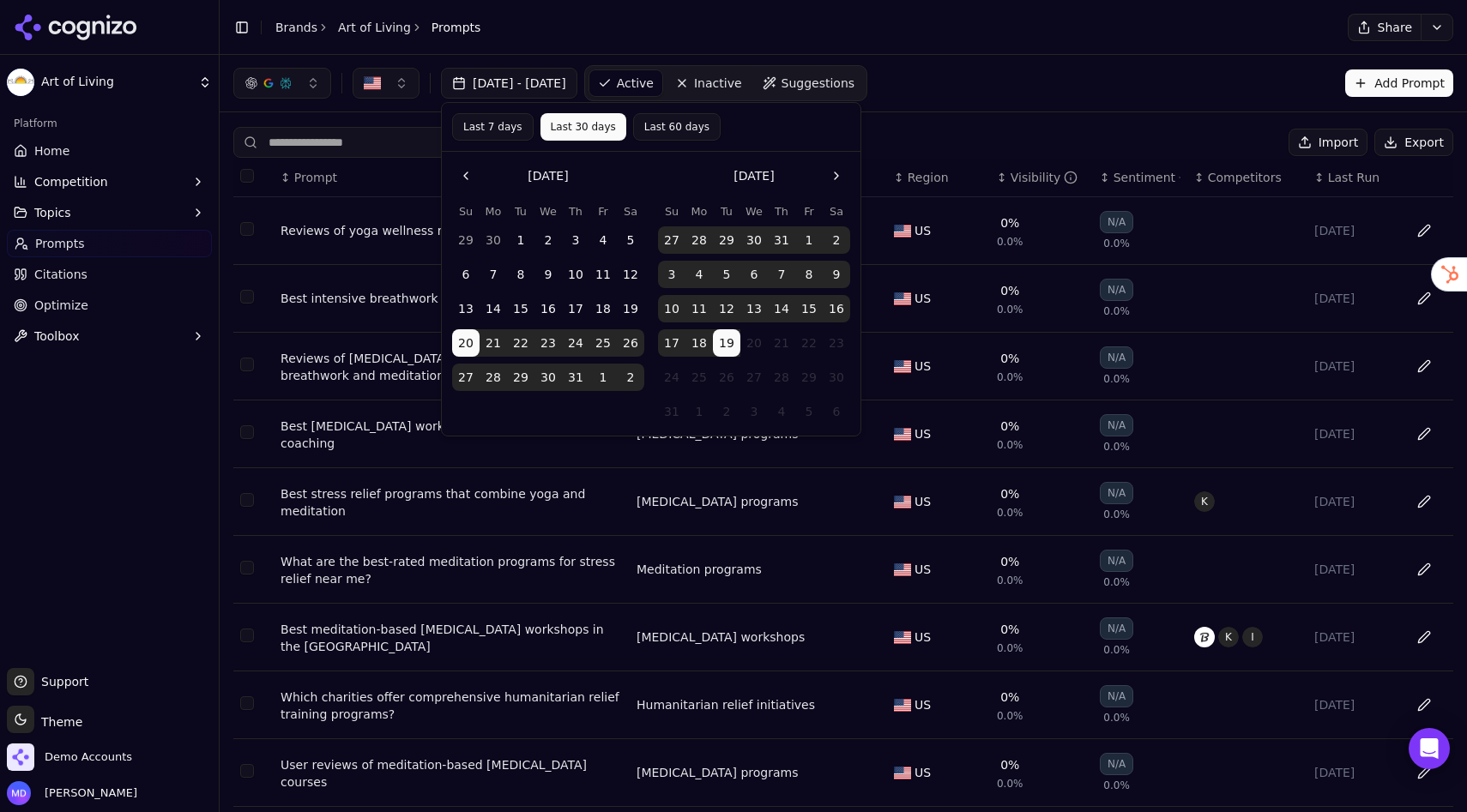
click at [935, 108] on div "[DATE] - [DATE] Active Inactive Suggestions Add Prompt" at bounding box center [843, 82] width 1247 height 56
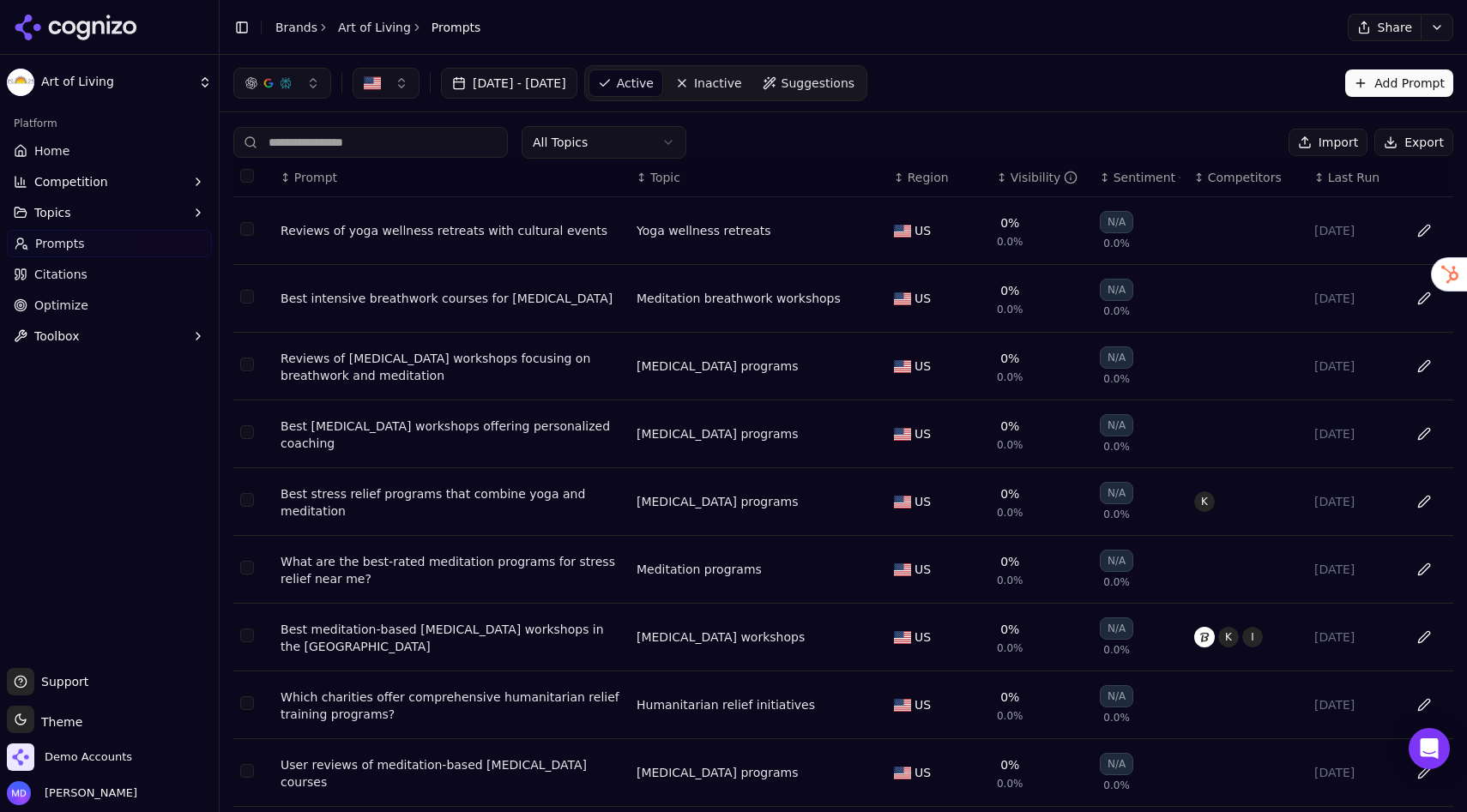
click at [855, 82] on span "Suggestions" at bounding box center [818, 83] width 74 height 17
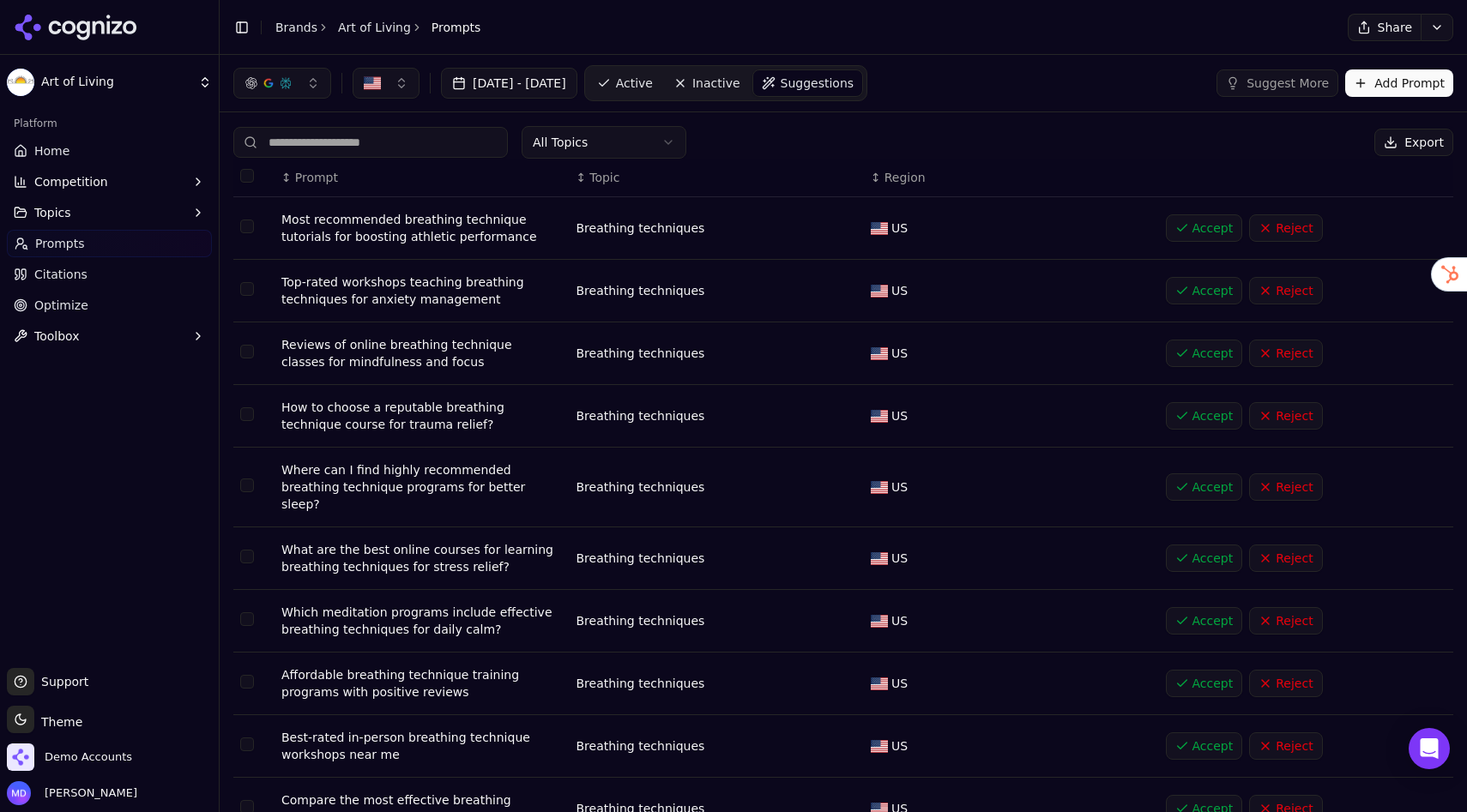
click at [1369, 94] on button "Add Prompt" at bounding box center [1398, 83] width 109 height 28
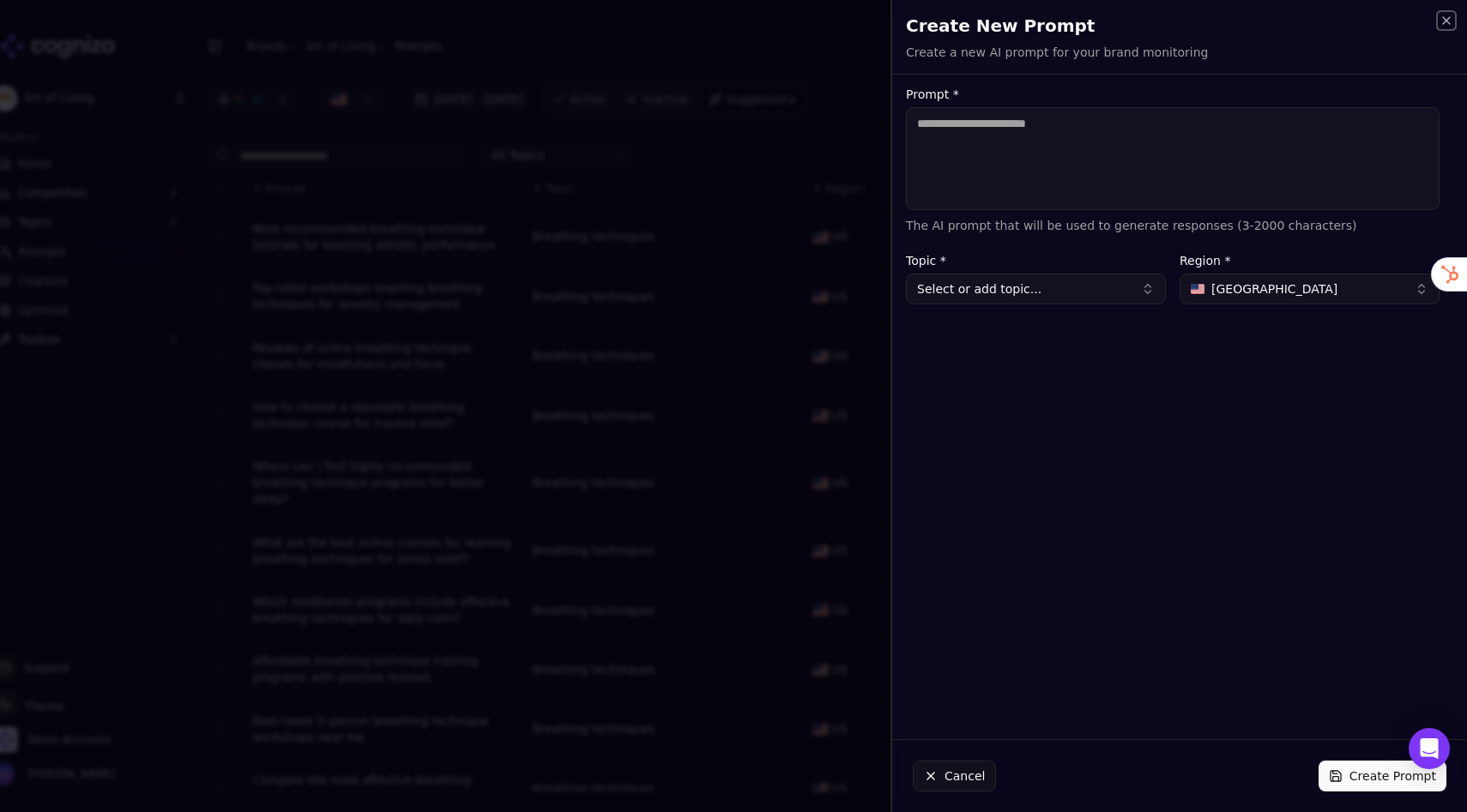
click at [1443, 26] on icon "button" at bounding box center [1446, 21] width 14 height 14
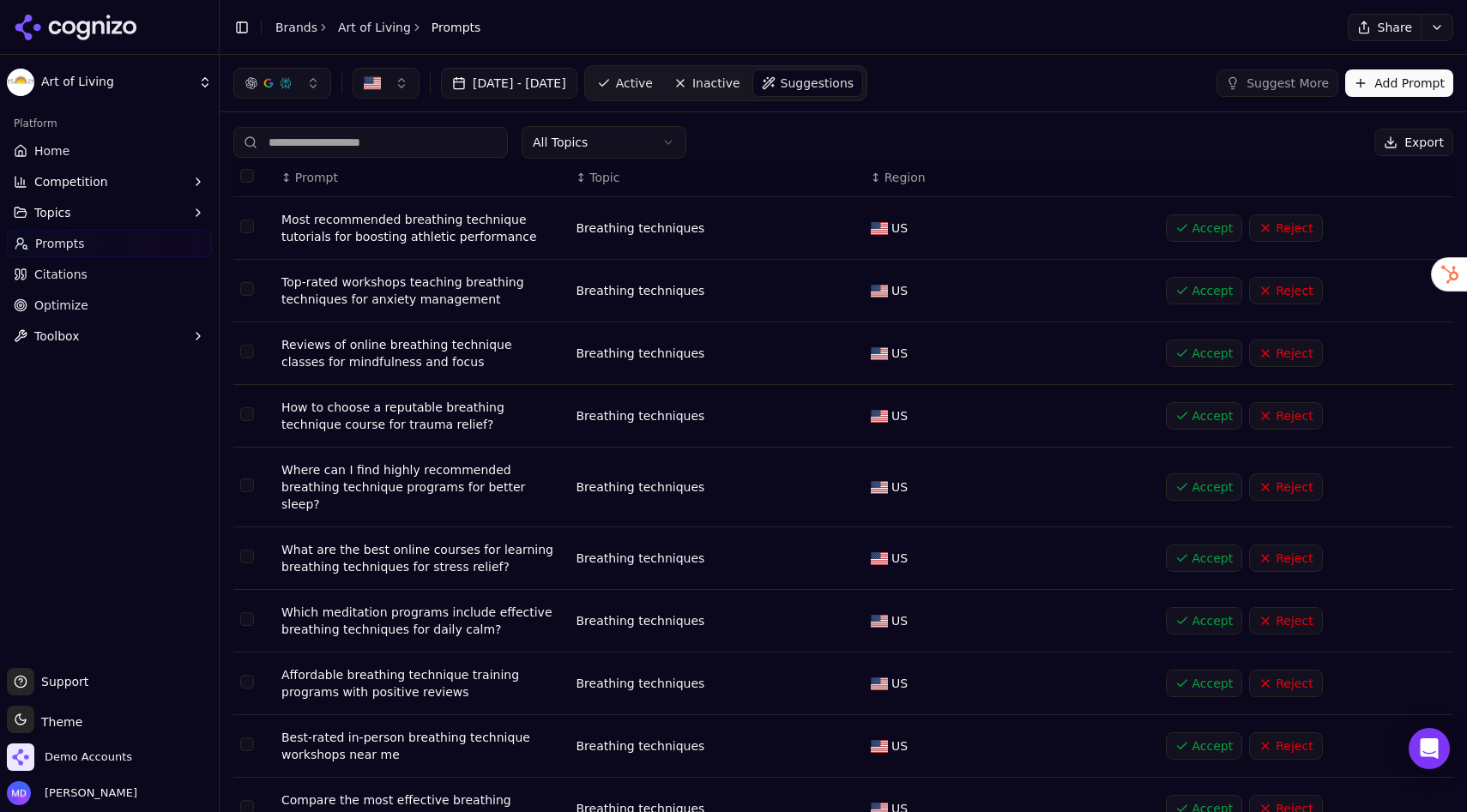
click at [89, 305] on link "Optimize" at bounding box center [109, 305] width 205 height 28
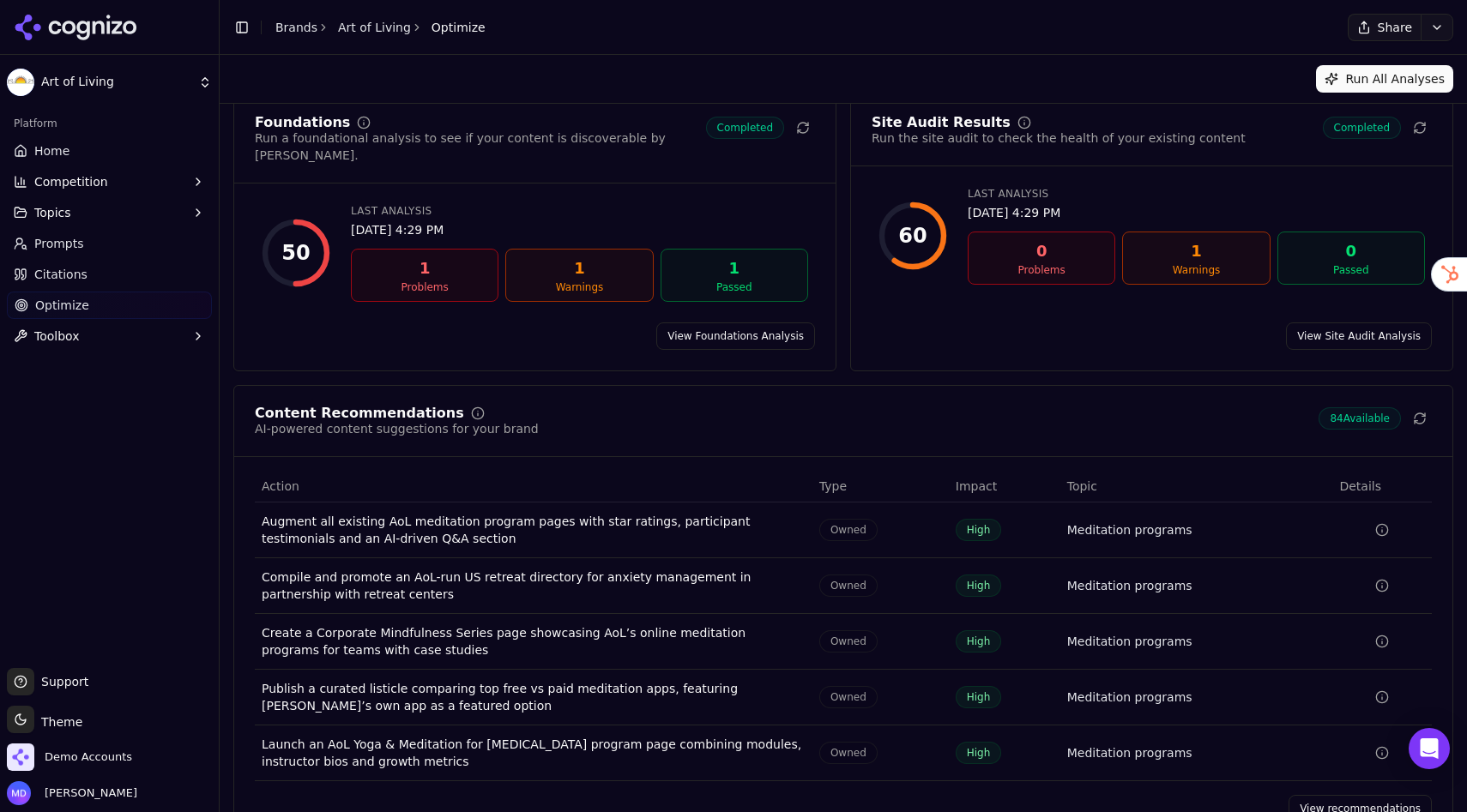
scroll to position [51, 0]
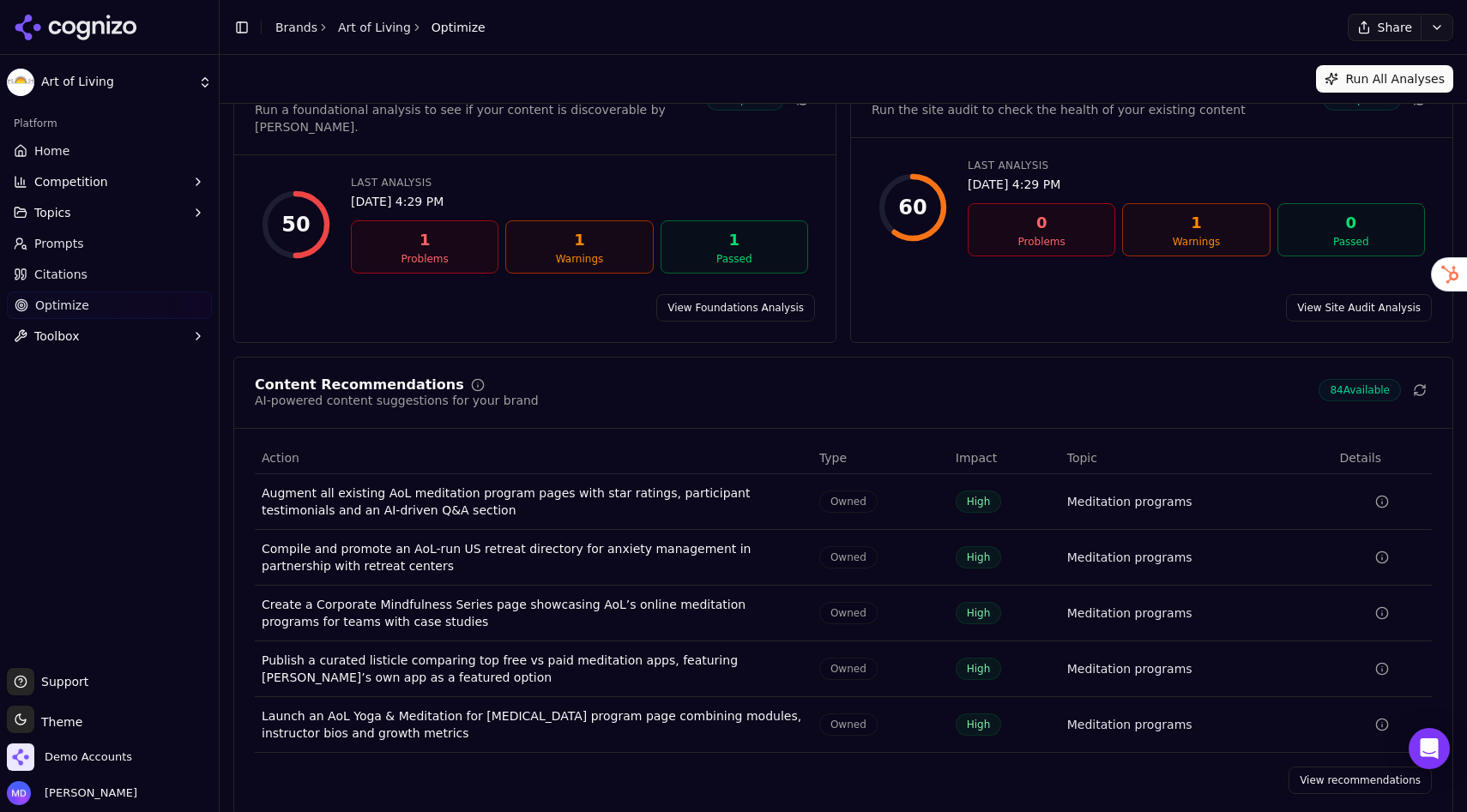
click at [1363, 721] on link "View recommendations" at bounding box center [1359, 780] width 143 height 28
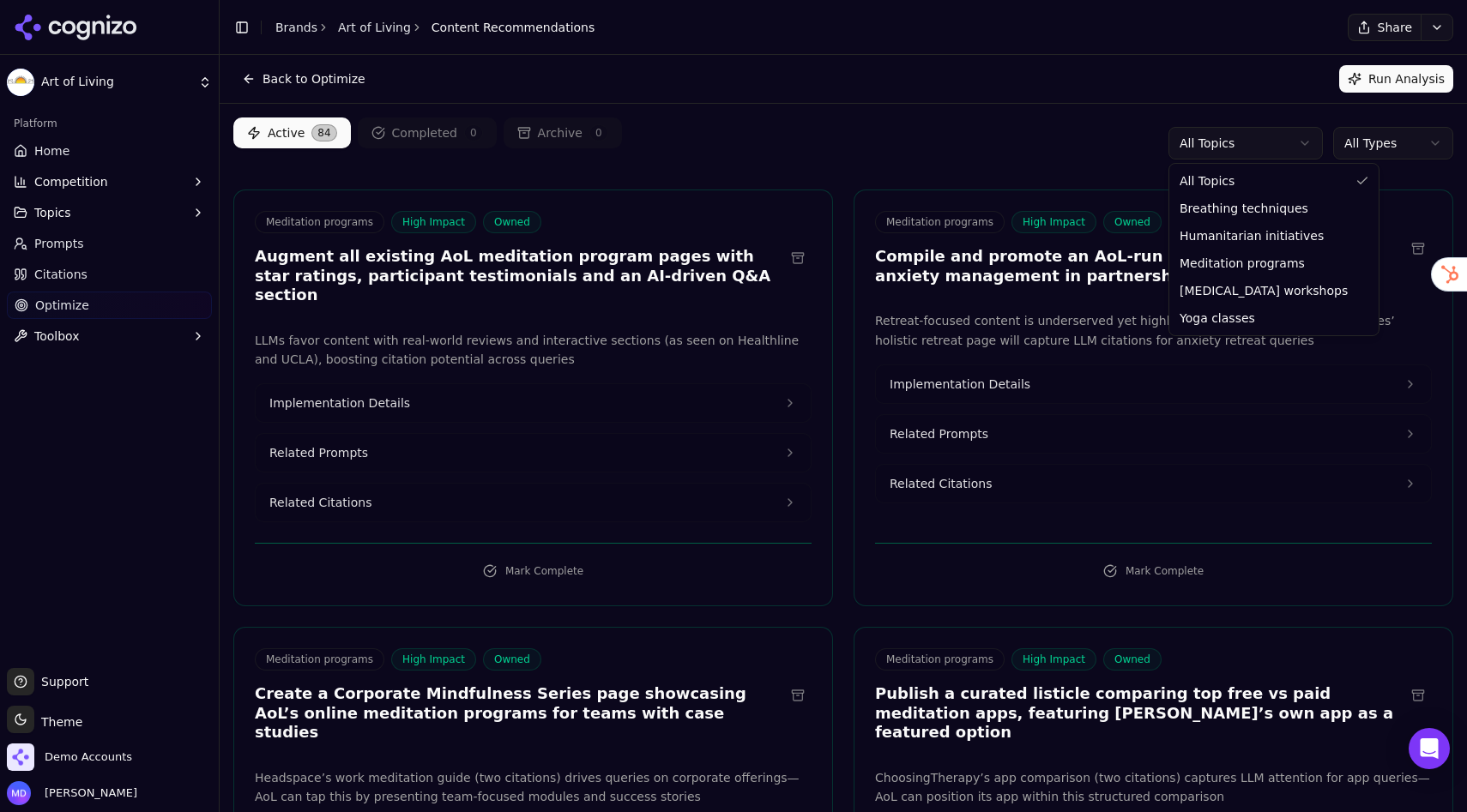
click at [1226, 144] on html "Art of Living Platform Home Competition Topics Prompts Citations Optimize Toolb…" at bounding box center [734, 406] width 1467 height 812
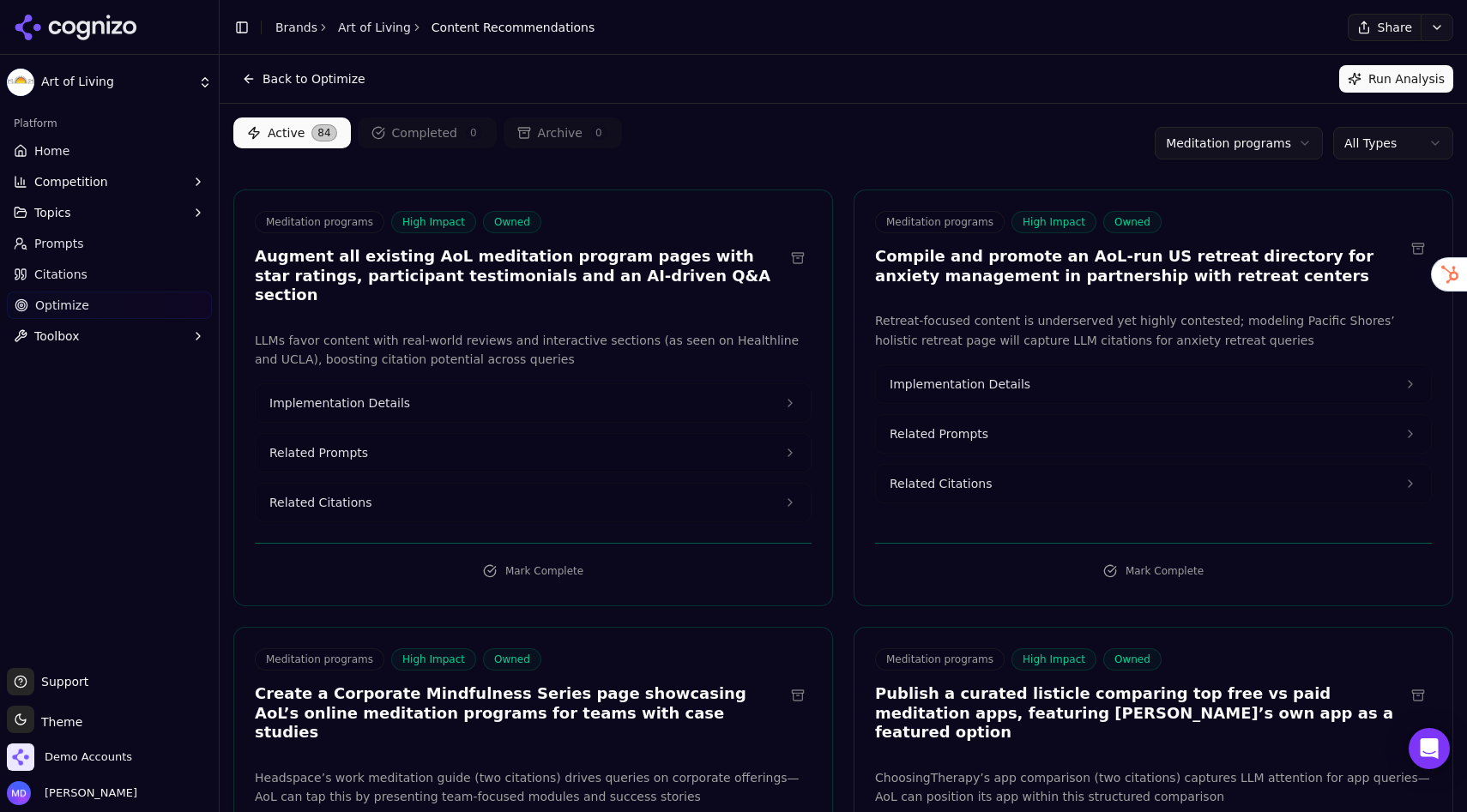
click at [399, 384] on button "Implementation Details" at bounding box center [532, 403] width 555 height 37
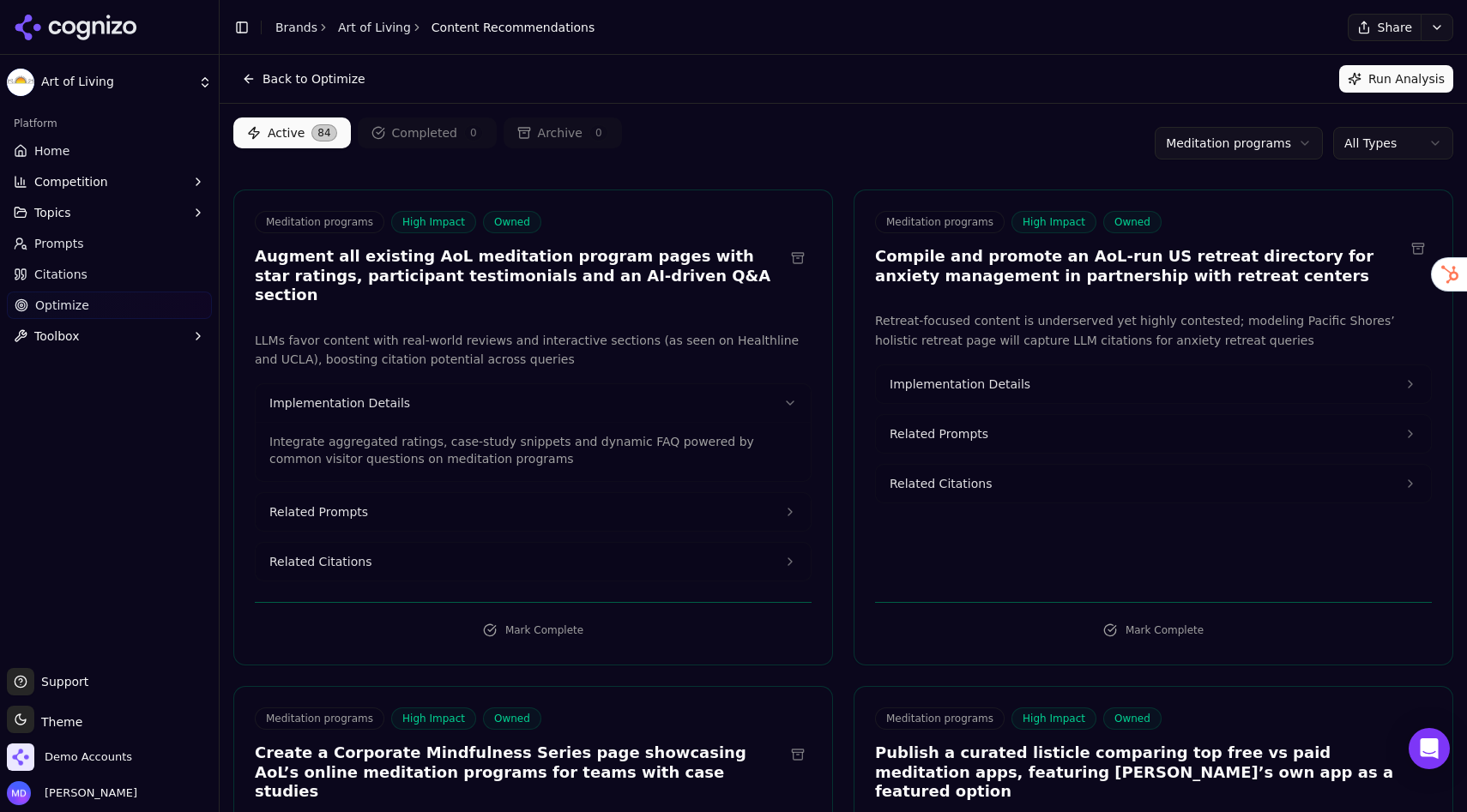
click at [350, 553] on span "Related Citations" at bounding box center [320, 561] width 102 height 17
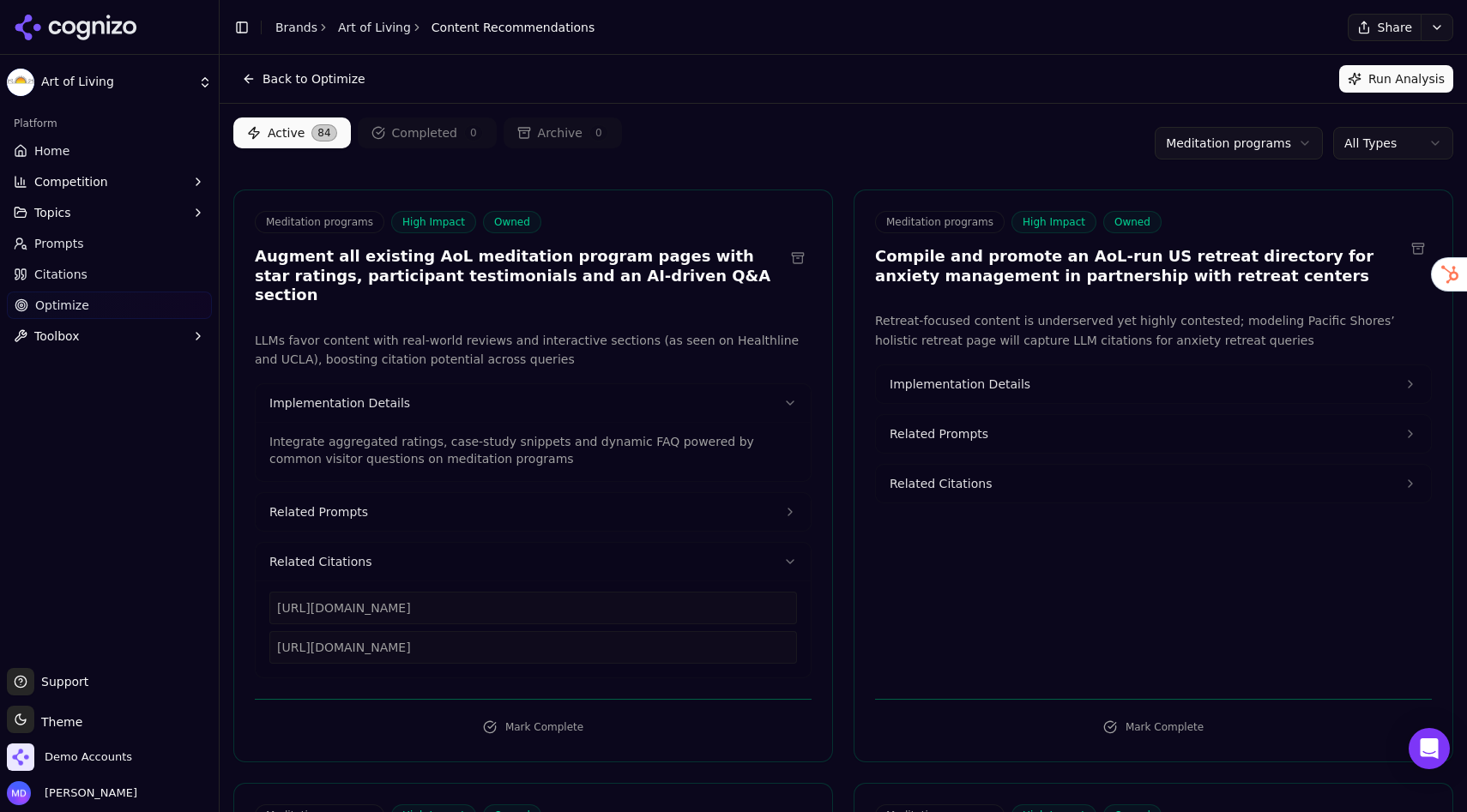
click at [1360, 143] on html "Art of Living Platform Home Competition Topics Prompts Citations Optimize Toolb…" at bounding box center [734, 406] width 1467 height 812
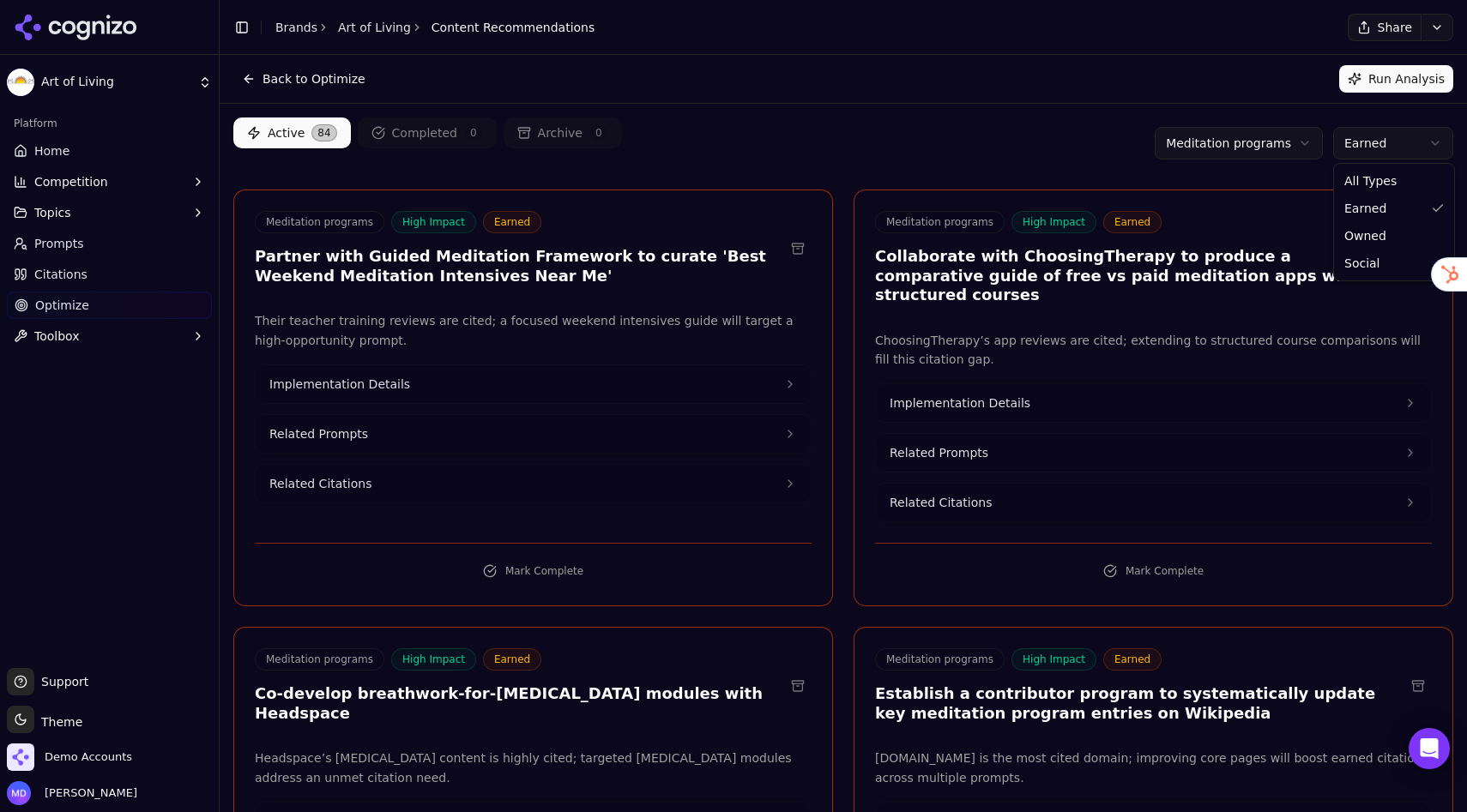
click at [1377, 150] on html "Art of Living Platform Home Competition Topics Prompts Citations Optimize Toolb…" at bounding box center [734, 406] width 1467 height 812
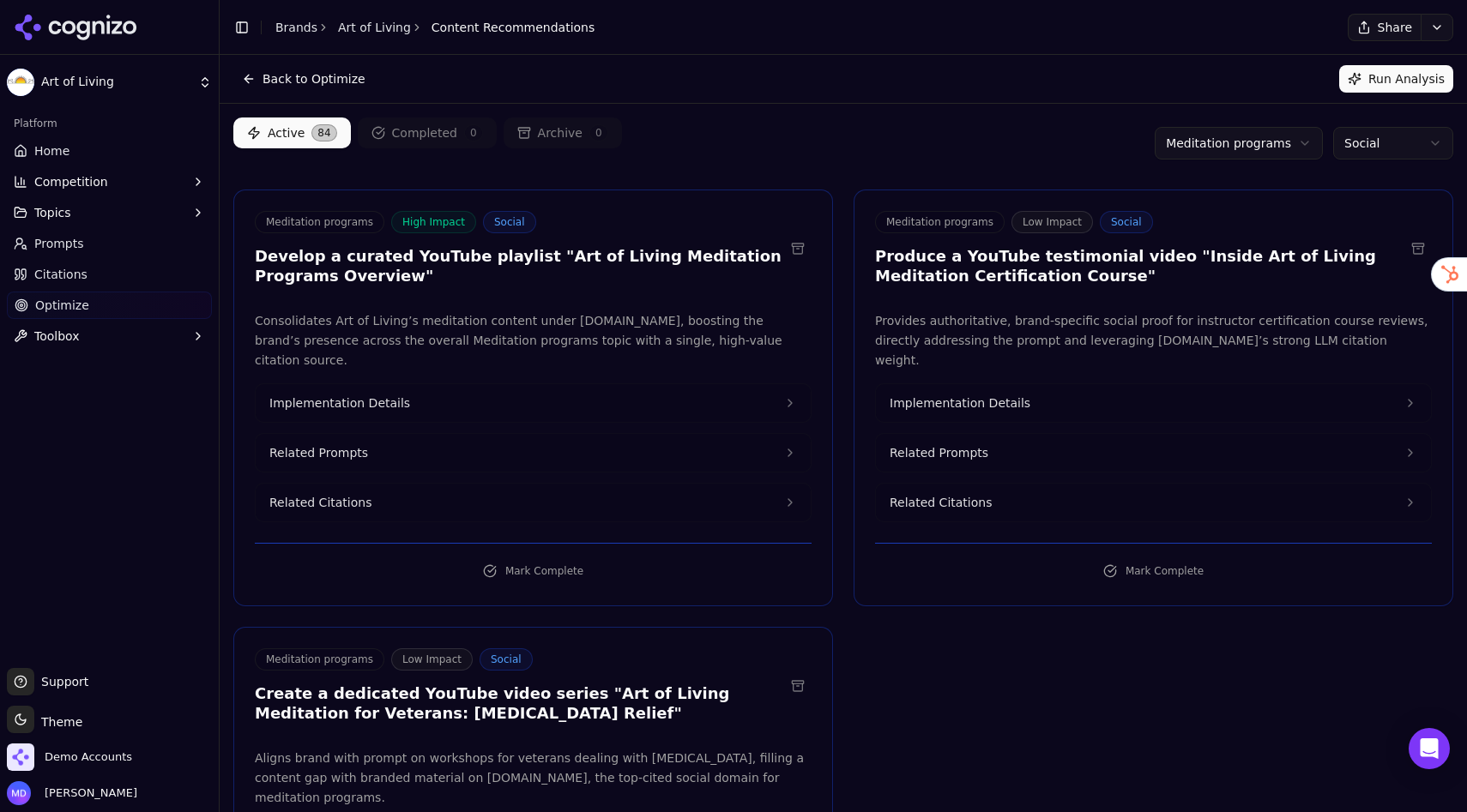
click at [76, 189] on button "Competition" at bounding box center [109, 182] width 205 height 28
click at [75, 257] on span "Explore" at bounding box center [110, 264] width 149 height 17
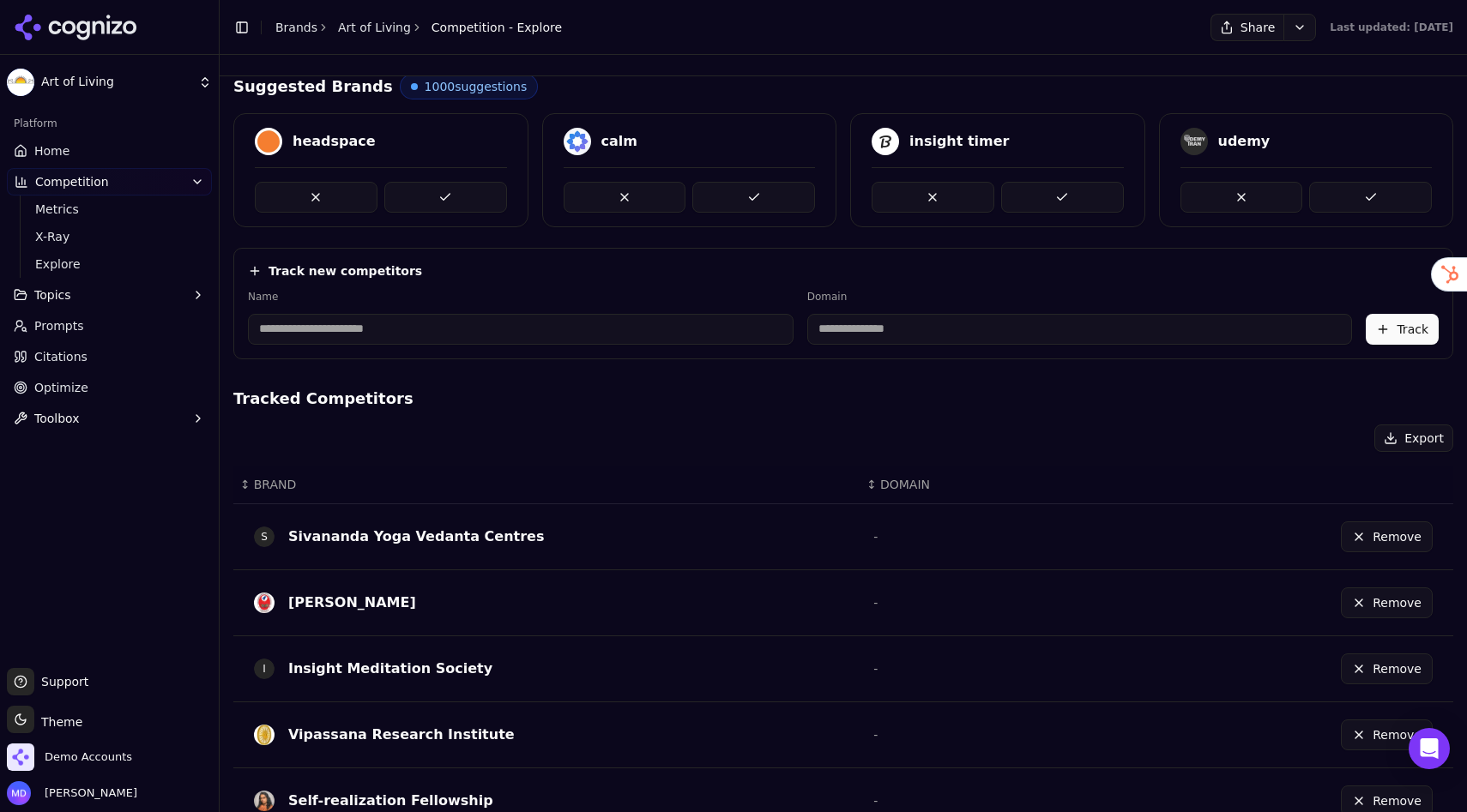
scroll to position [69, 0]
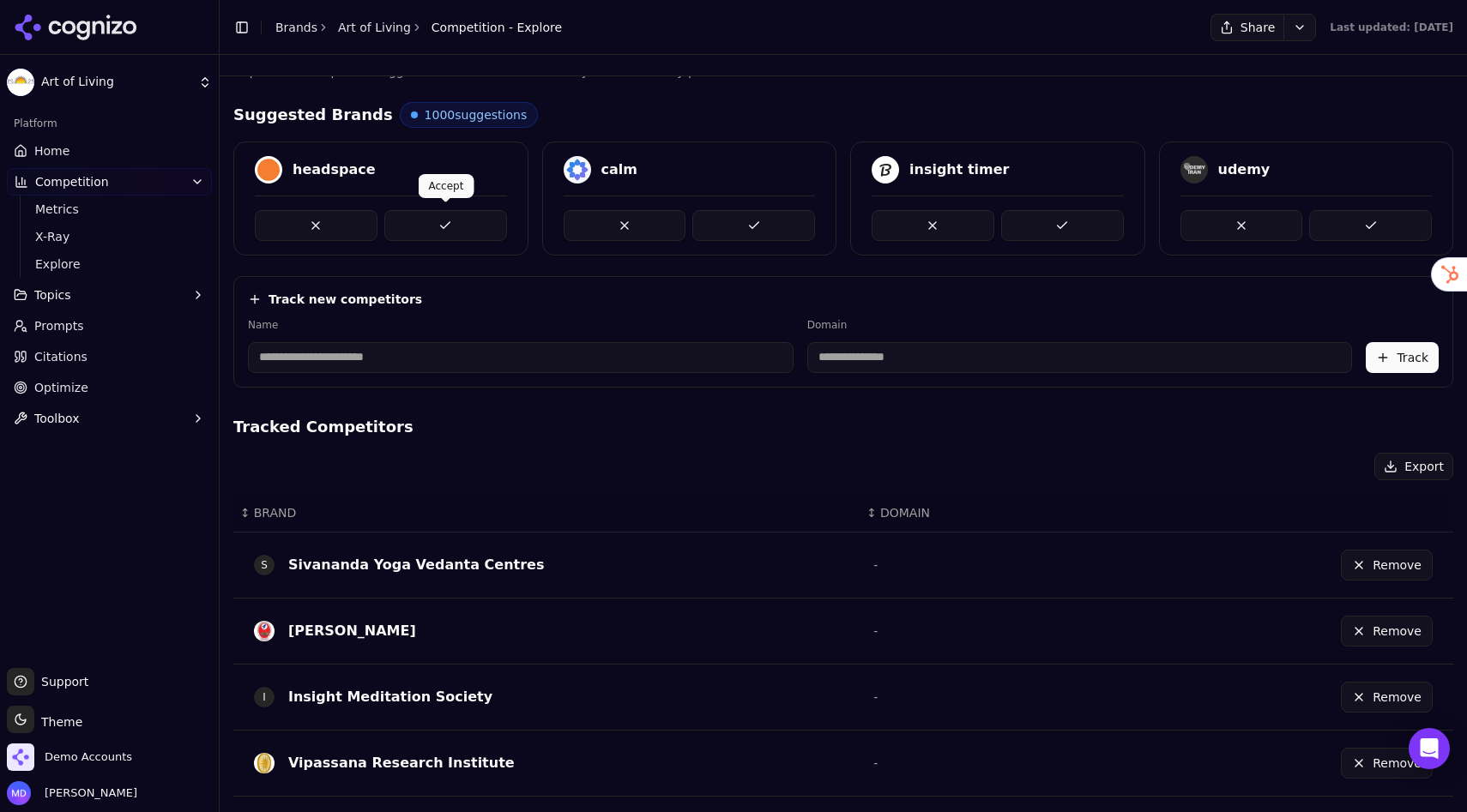
click at [434, 231] on button at bounding box center [445, 226] width 122 height 31
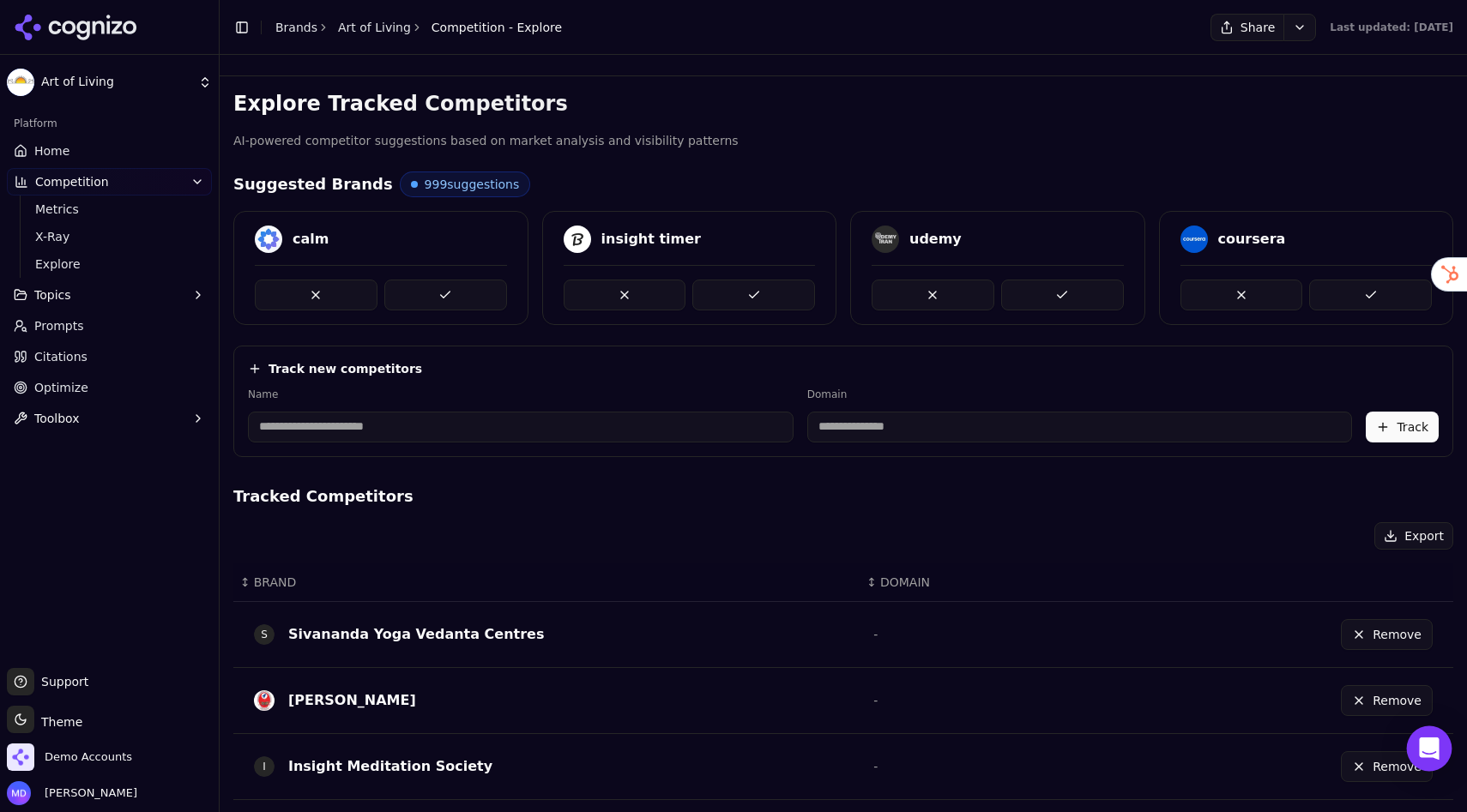
click at [1430, 721] on icon "Open Intercom Messenger" at bounding box center [1429, 749] width 23 height 23
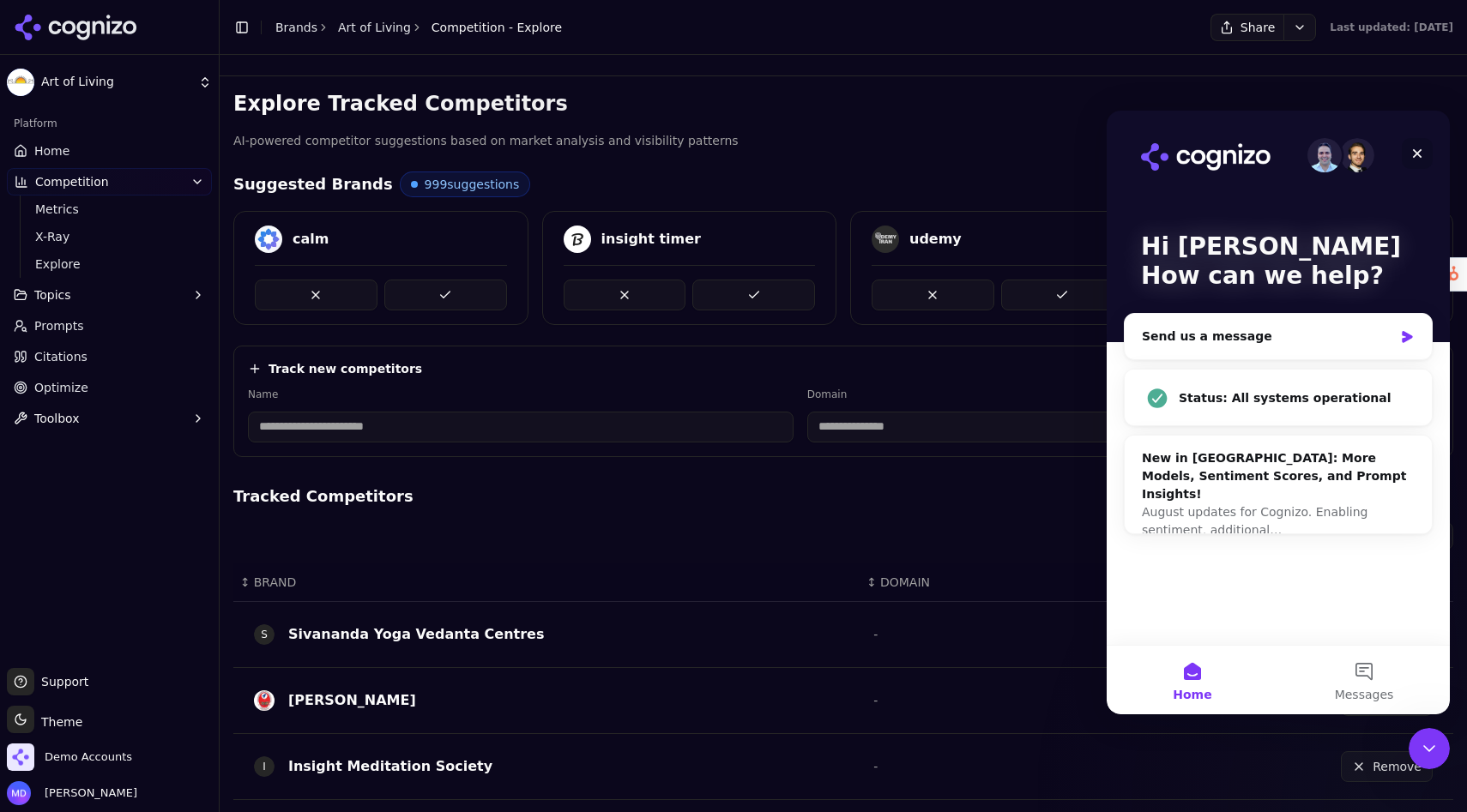
click at [1415, 145] on div "Close" at bounding box center [1418, 154] width 31 height 31
